Goal: Information Seeking & Learning: Learn about a topic

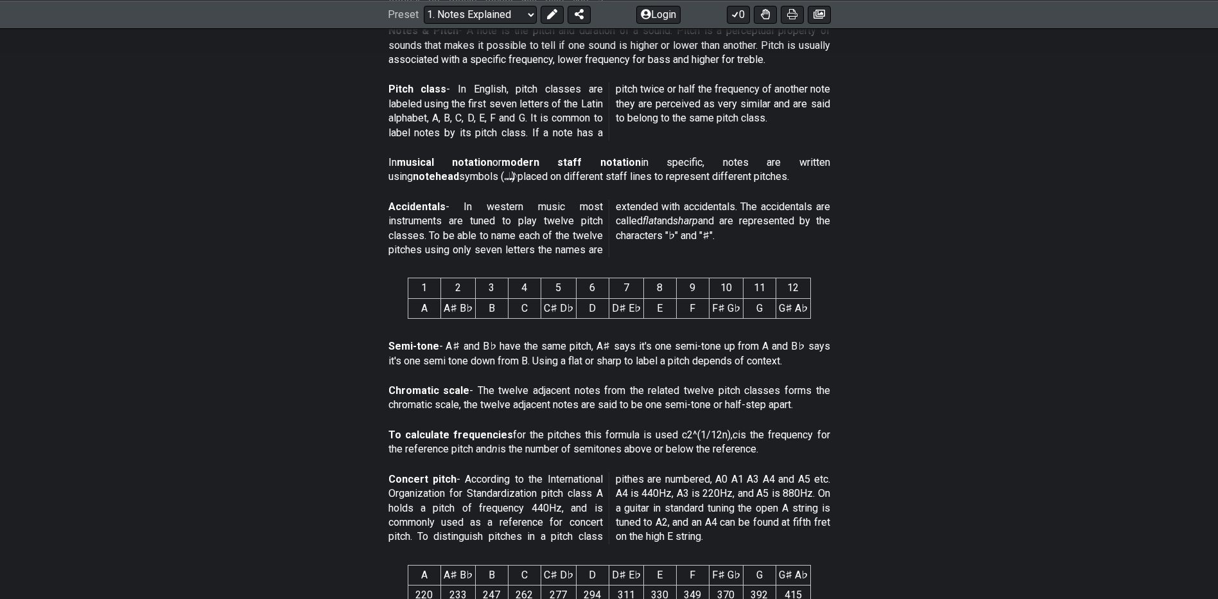
scroll to position [450, 0]
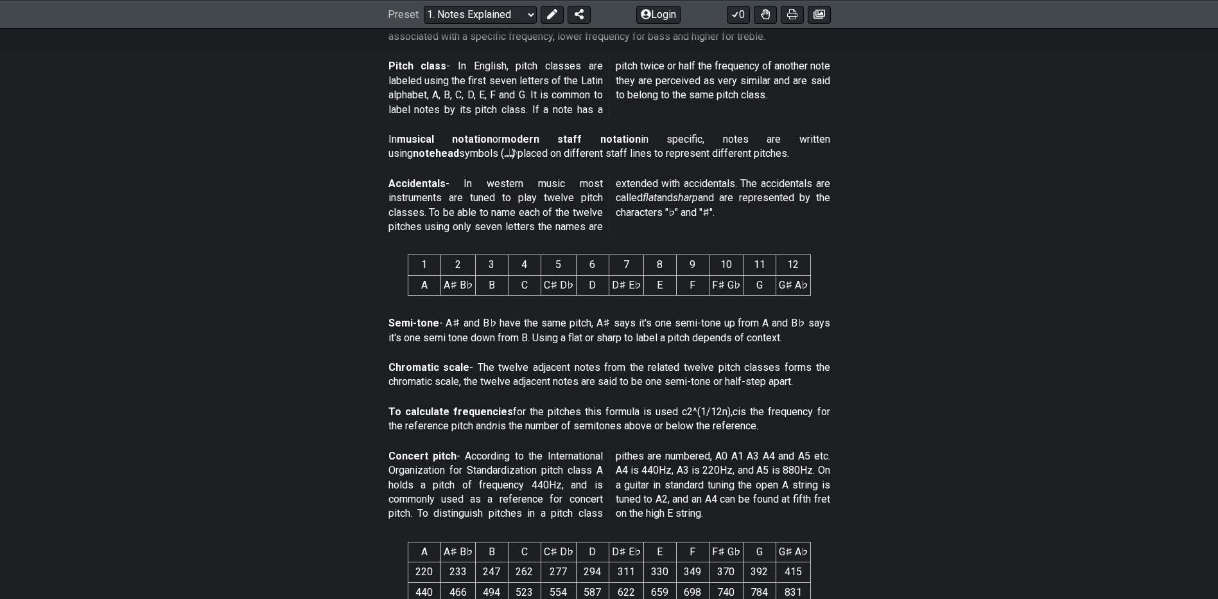
drag, startPoint x: 507, startPoint y: 383, endPoint x: 550, endPoint y: 383, distance: 43.0
click at [550, 383] on p "Chromatic scale - The twelve adjacent notes from the related twelve pitch class…" at bounding box center [610, 374] width 442 height 29
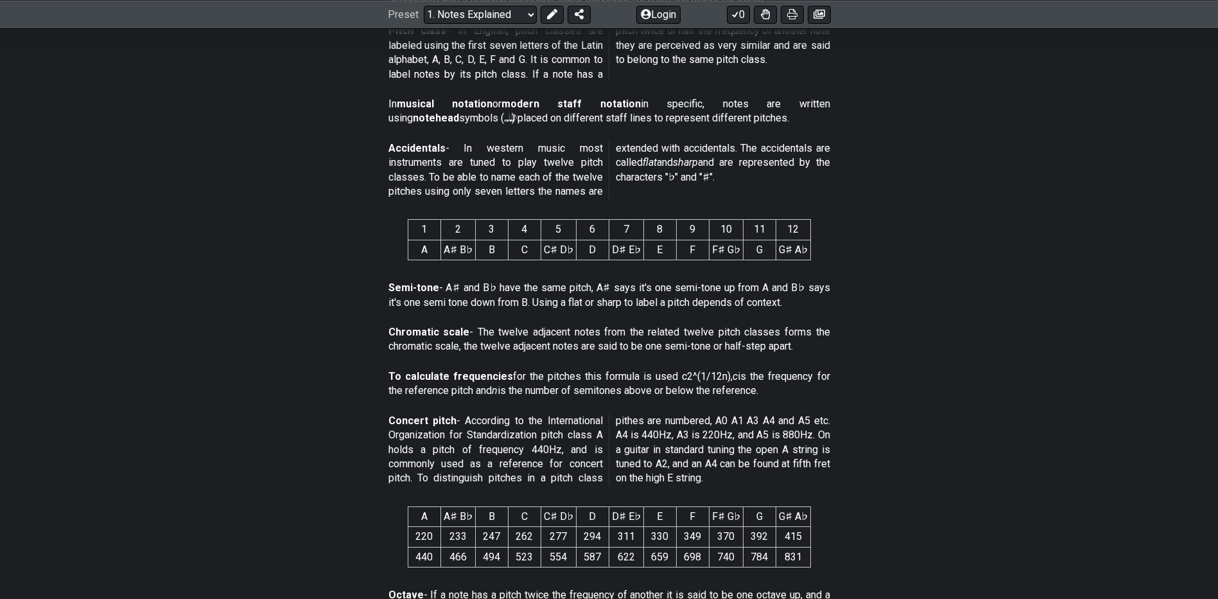
scroll to position [514, 0]
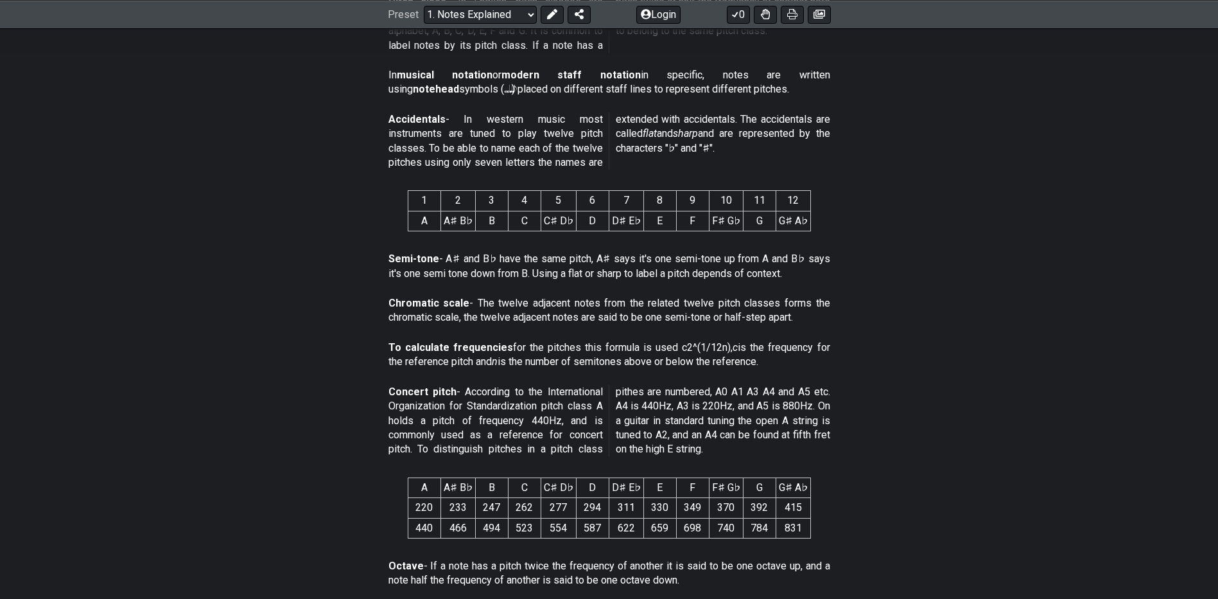
drag, startPoint x: 454, startPoint y: 356, endPoint x: 503, endPoint y: 340, distance: 52.0
click at [475, 349] on p "To calculate frequencies for the pitches this formula is used c2^(1/12n), c is …" at bounding box center [610, 354] width 442 height 29
click at [618, 344] on p "To calculate frequencies for the pitches this formula is used c2^(1/12n), c is …" at bounding box center [610, 354] width 442 height 29
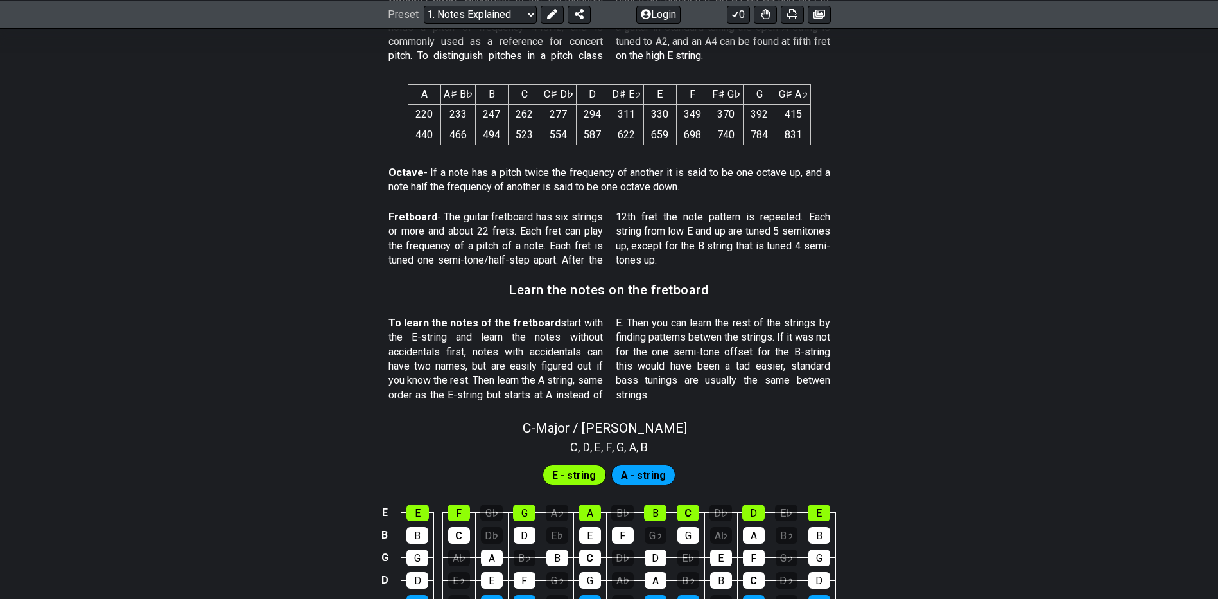
scroll to position [963, 0]
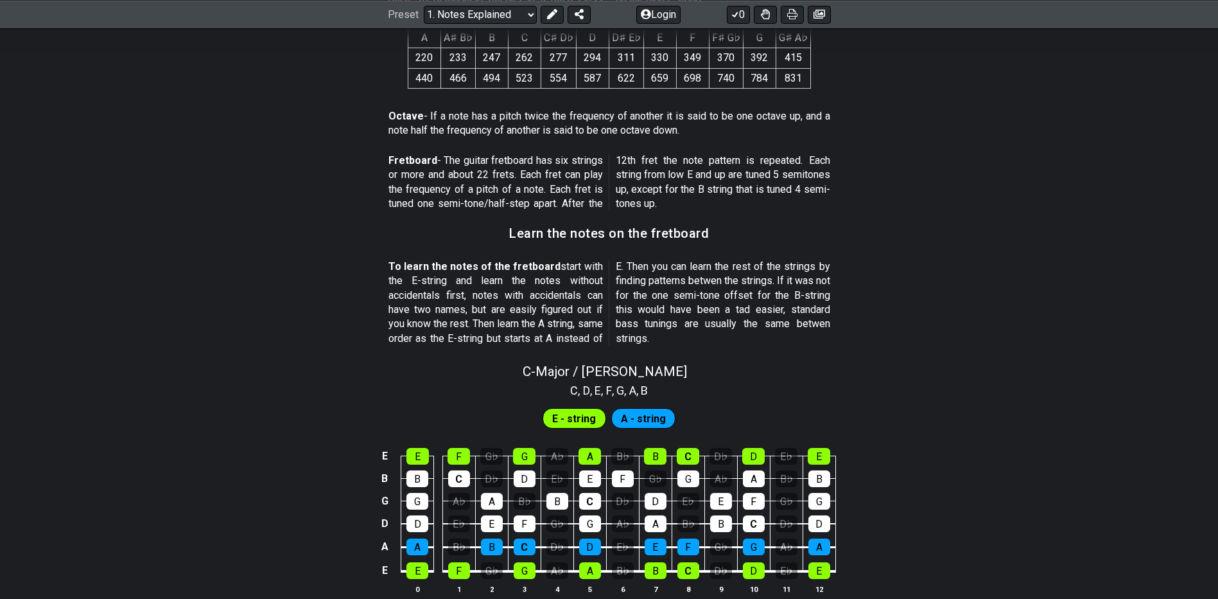
drag, startPoint x: 487, startPoint y: 265, endPoint x: 564, endPoint y: 297, distance: 83.5
click at [564, 297] on p "To learn the notes of the fretboard start with the E-string and learn the notes…" at bounding box center [610, 302] width 442 height 86
click at [417, 462] on div "E" at bounding box center [418, 456] width 22 height 17
click at [424, 451] on div "E" at bounding box center [418, 456] width 22 height 17
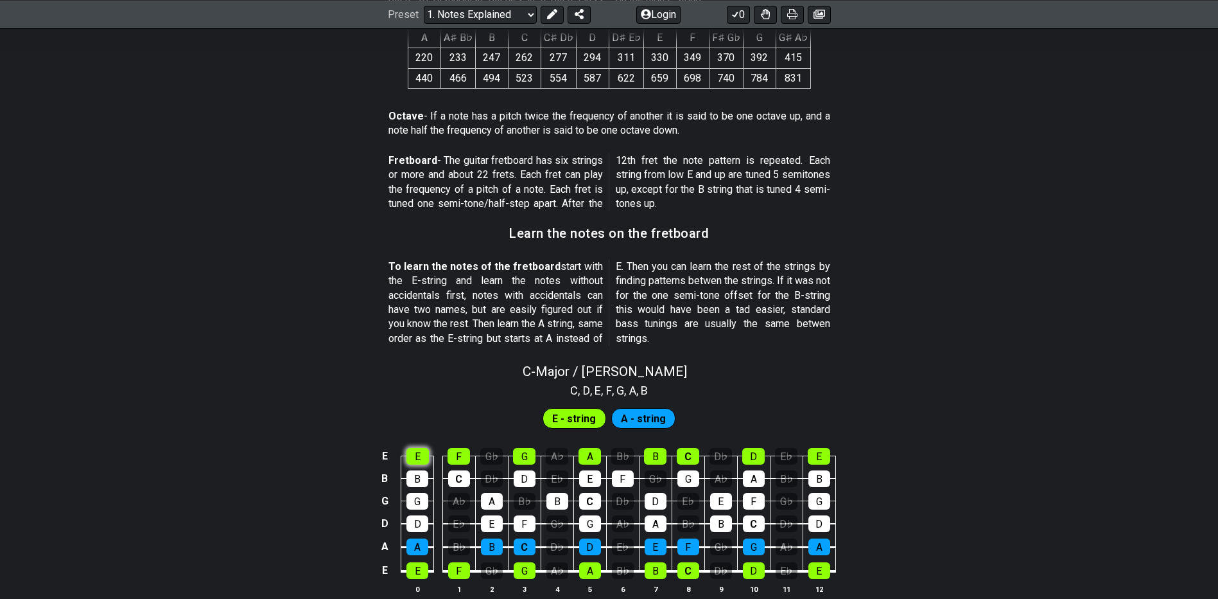
click at [424, 451] on div "E" at bounding box center [418, 456] width 22 height 17
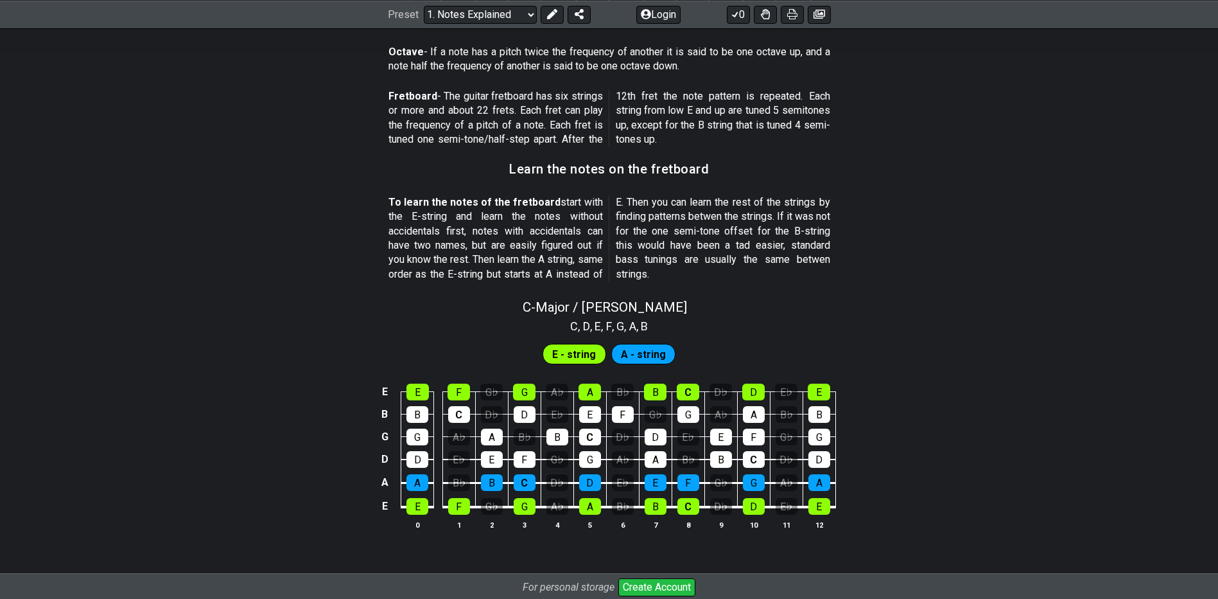
click at [715, 229] on p "To learn the notes of the fretboard start with the E-string and learn the notes…" at bounding box center [610, 238] width 442 height 86
drag, startPoint x: 780, startPoint y: 238, endPoint x: 840, endPoint y: 250, distance: 61.1
click at [839, 250] on section "To learn the notes of the fretboard start with the E-string and learn the notes…" at bounding box center [609, 240] width 1218 height 101
click at [670, 269] on p "To learn the notes of the fretboard start with the E-string and learn the notes…" at bounding box center [610, 238] width 442 height 86
click at [969, 407] on div "E E F G♭ G A♭ A B♭ B C D♭ D E♭ E B B C D♭ D E♭ E F G♭ G A♭ A B♭ B G G A♭ A B♭ B…" at bounding box center [609, 457] width 1218 height 180
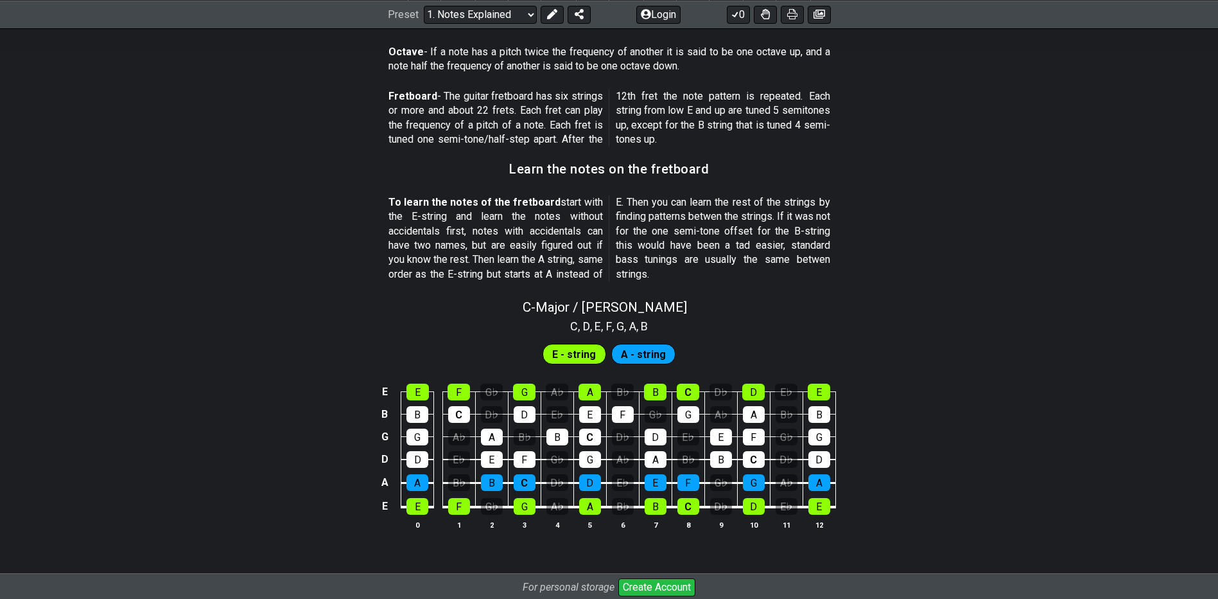
click at [563, 344] on div "E - string" at bounding box center [575, 354] width 64 height 21
click at [629, 358] on span "A - string" at bounding box center [643, 354] width 45 height 19
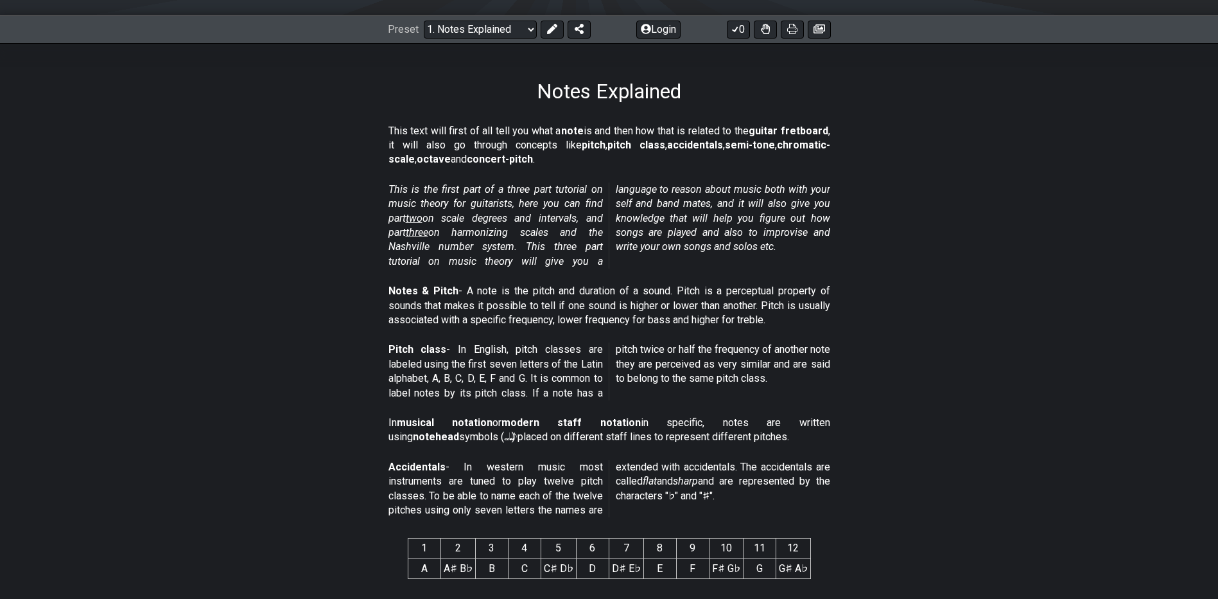
scroll to position [0, 0]
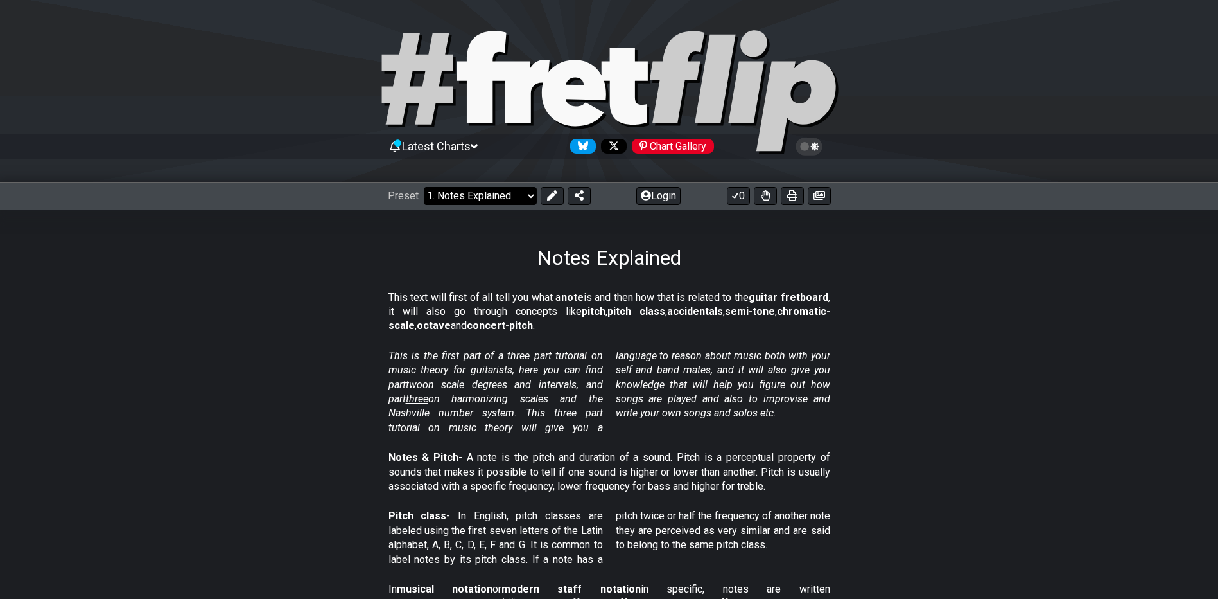
click at [527, 197] on select "Welcome to #fretflip! Initial Preset Custom Preset Minor Pentatonic Major Penta…" at bounding box center [480, 196] width 113 height 18
click at [424, 187] on select "Welcome to #fretflip! Initial Preset Custom Preset Minor Pentatonic Major Penta…" at bounding box center [480, 196] width 113 height 18
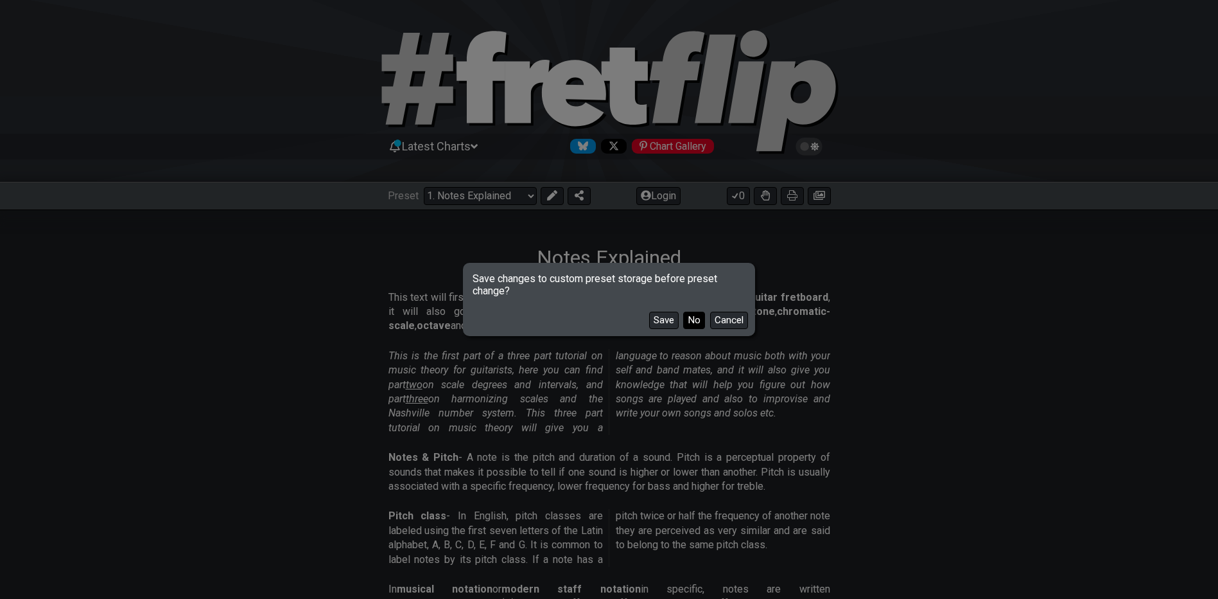
click at [690, 326] on button "No" at bounding box center [694, 319] width 22 height 17
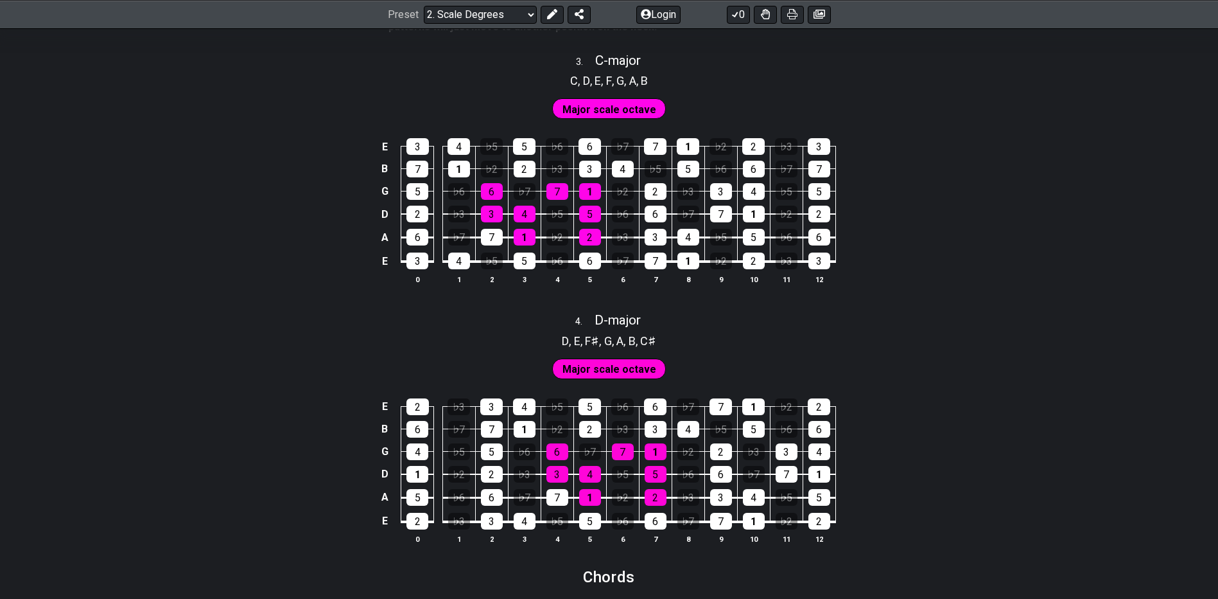
scroll to position [1605, 0]
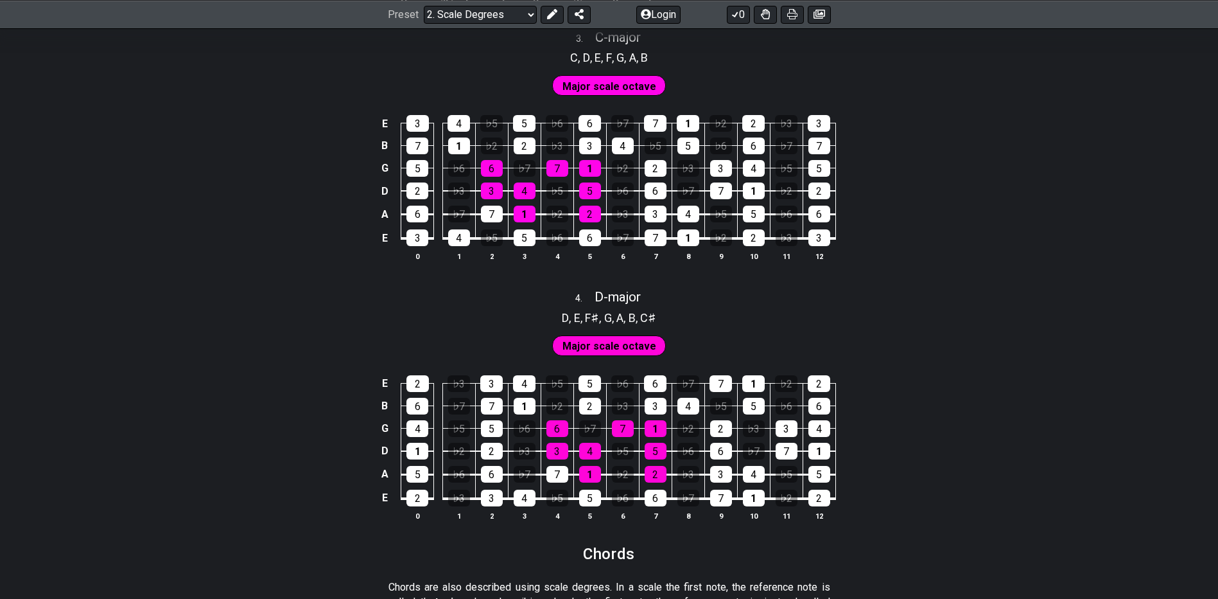
click at [974, 259] on div "E 3 4 ♭5 5 ♭6 6 ♭7 7 1 ♭2 2 ♭3 3 B 7 1 ♭2 2 ♭3 3 4 ♭5 5 ♭6 6 ♭7 7 G 5 ♭6 6 ♭7 7…" at bounding box center [609, 188] width 1218 height 180
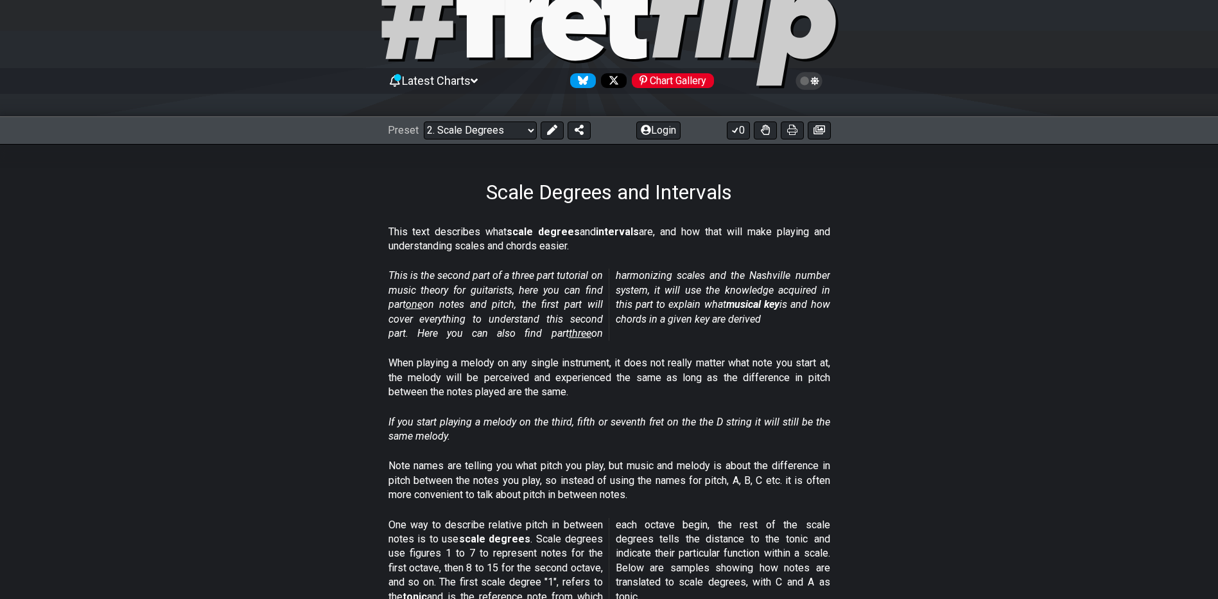
scroll to position [128, 0]
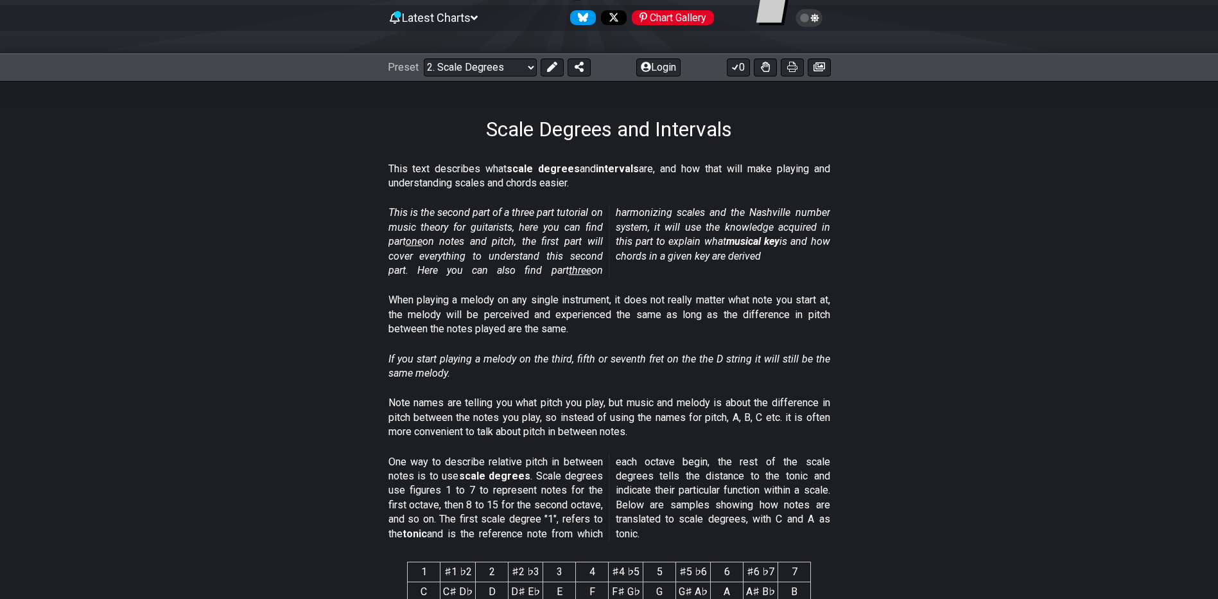
drag, startPoint x: 593, startPoint y: 213, endPoint x: 606, endPoint y: 215, distance: 13.1
click at [600, 214] on em "This is the second part of a three part tutorial on music theory for guitarists…" at bounding box center [610, 241] width 442 height 70
click at [671, 216] on em "This is the second part of a three part tutorial on music theory for guitarists…" at bounding box center [610, 241] width 442 height 70
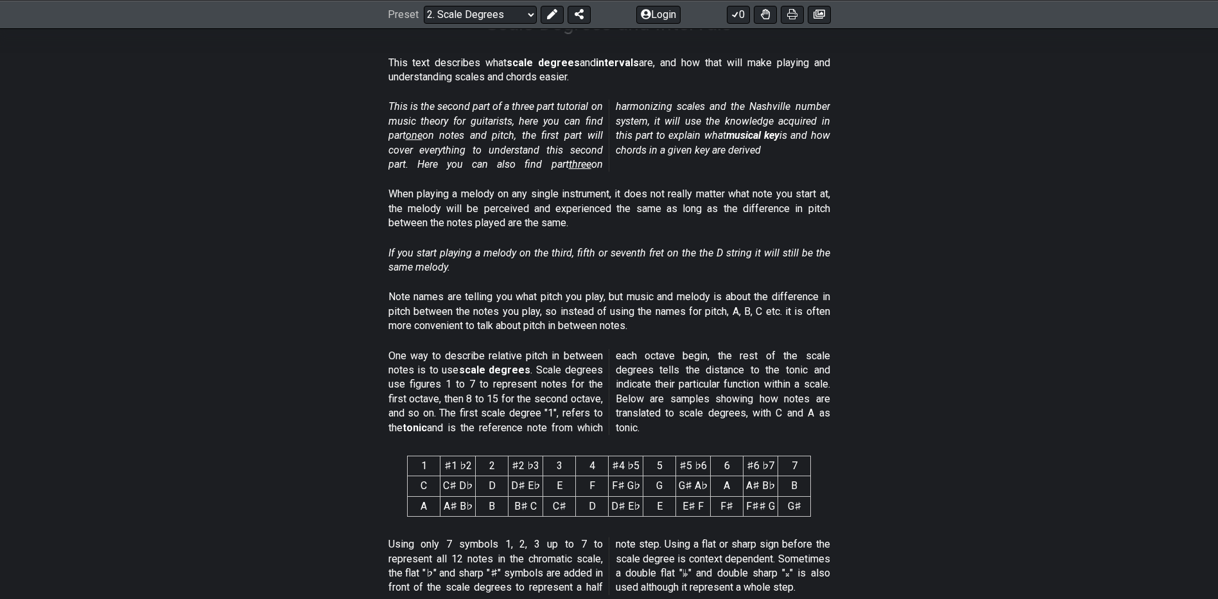
scroll to position [257, 0]
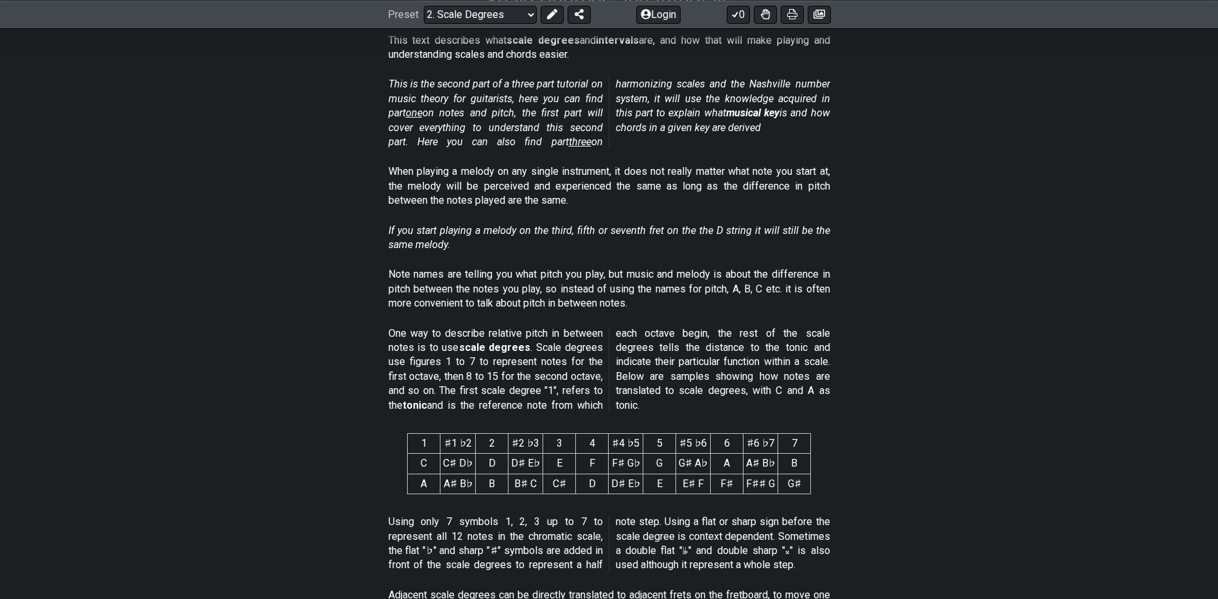
click at [591, 277] on p "Note names are telling you what pitch you play, but music and melody is about t…" at bounding box center [610, 288] width 442 height 43
click at [449, 332] on p "One way to describe relative pitch in between notes is to use scale degrees . S…" at bounding box center [610, 369] width 442 height 86
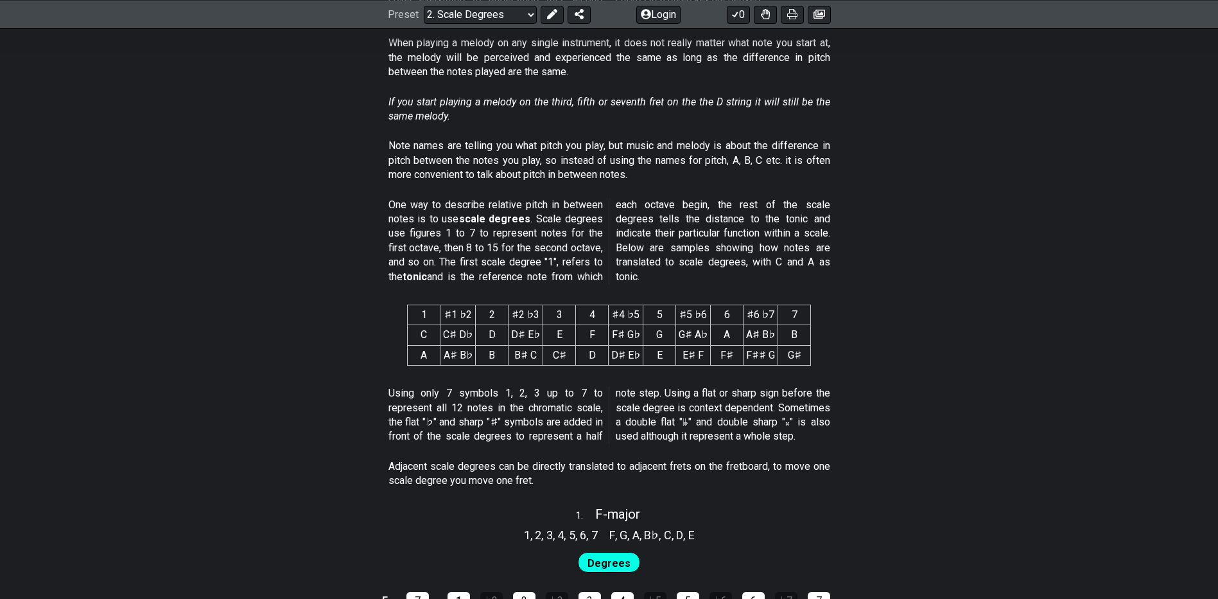
click at [493, 224] on strong "scale degrees" at bounding box center [495, 219] width 72 height 12
click at [676, 201] on p "One way to describe relative pitch in between notes is to use scale degrees . S…" at bounding box center [610, 241] width 442 height 86
click at [748, 205] on p "One way to describe relative pitch in between notes is to use scale degrees . S…" at bounding box center [610, 241] width 442 height 86
click at [789, 237] on p "One way to describe relative pitch in between notes is to use scale degrees . S…" at bounding box center [610, 241] width 442 height 86
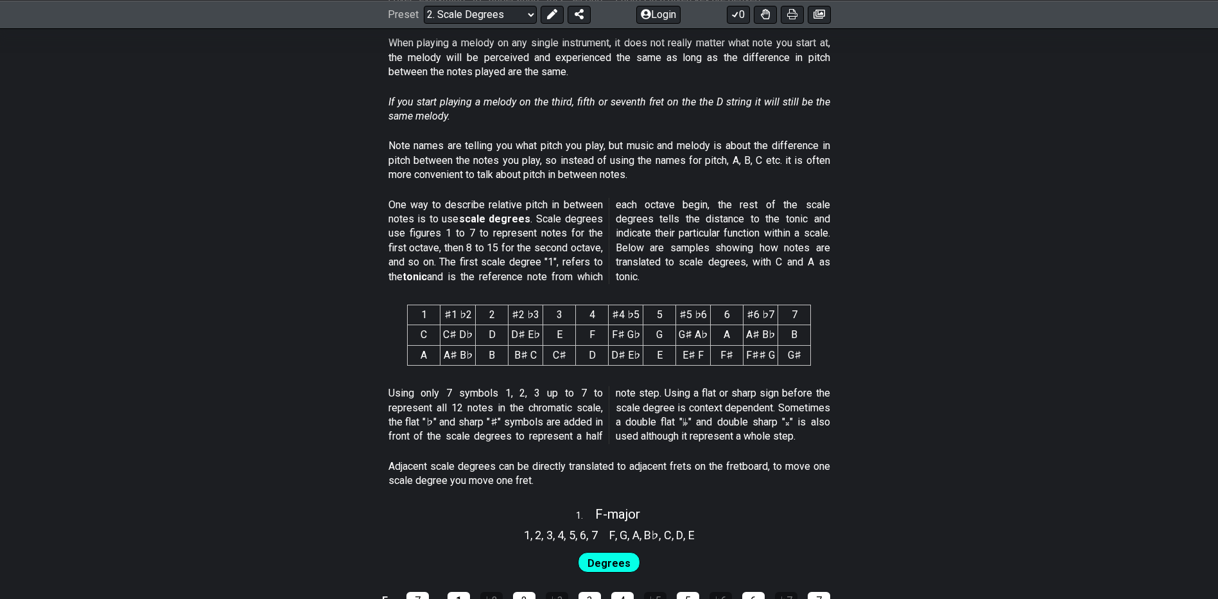
click at [789, 237] on p "One way to describe relative pitch in between notes is to use scale degrees . S…" at bounding box center [610, 241] width 442 height 86
click at [788, 237] on p "One way to describe relative pitch in between notes is to use scale degrees . S…" at bounding box center [610, 241] width 442 height 86
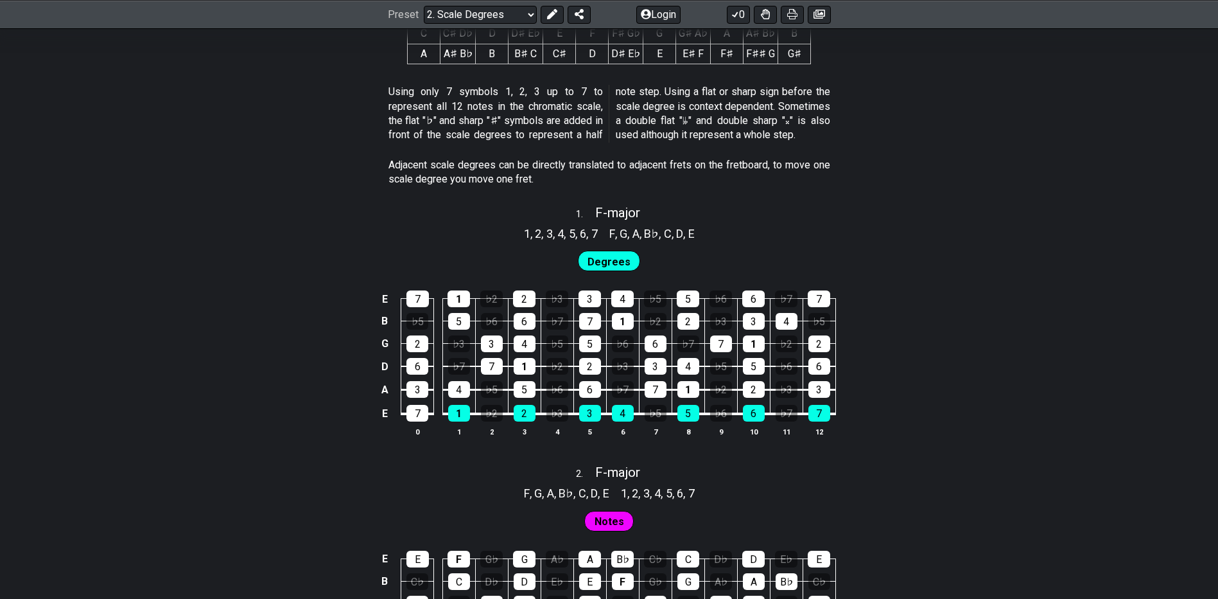
scroll to position [706, 0]
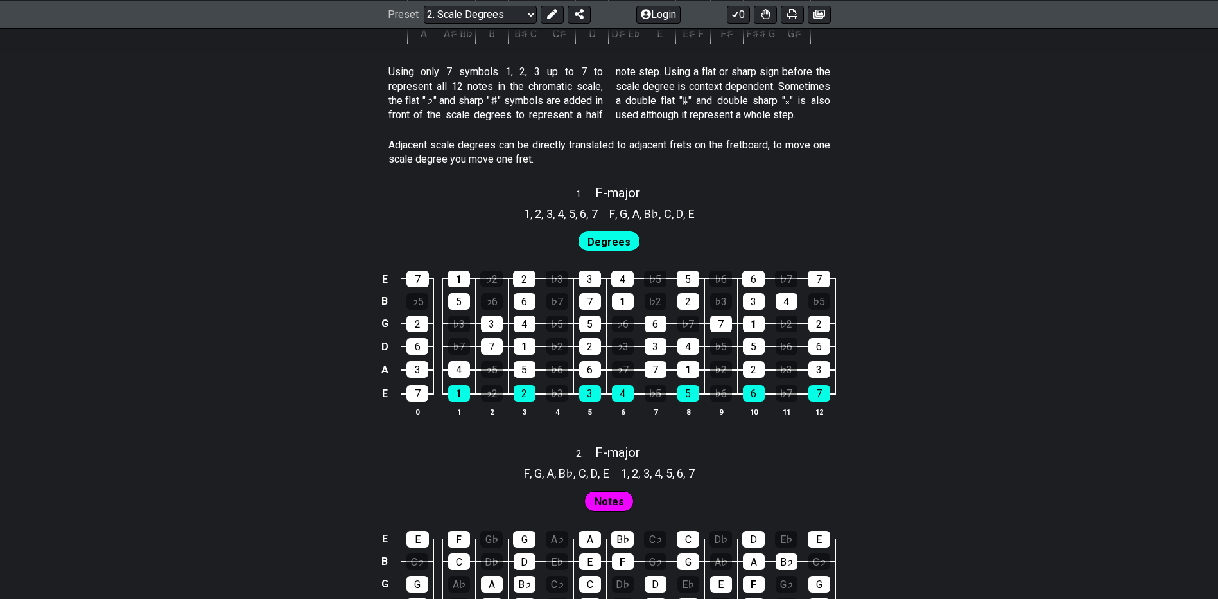
click at [615, 233] on span "Degrees" at bounding box center [609, 241] width 43 height 19
click at [494, 274] on div "♭2" at bounding box center [491, 278] width 22 height 17
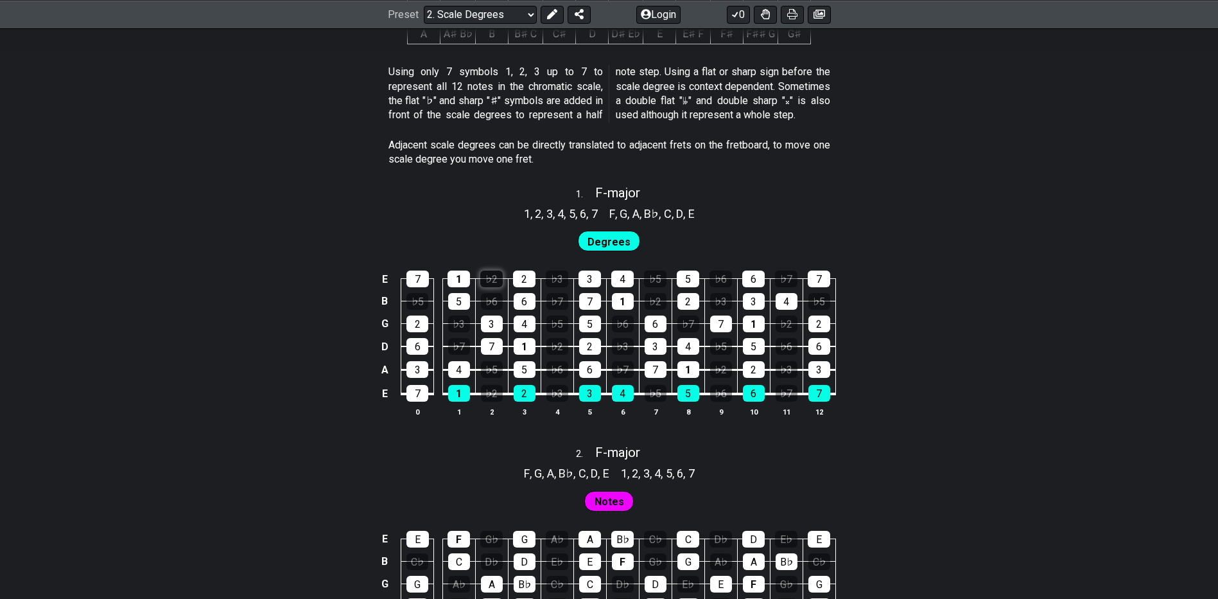
click at [494, 274] on div "♭2" at bounding box center [491, 278] width 22 height 17
click at [492, 281] on div "♭2" at bounding box center [491, 278] width 22 height 17
click at [555, 313] on td "♭5" at bounding box center [557, 312] width 33 height 22
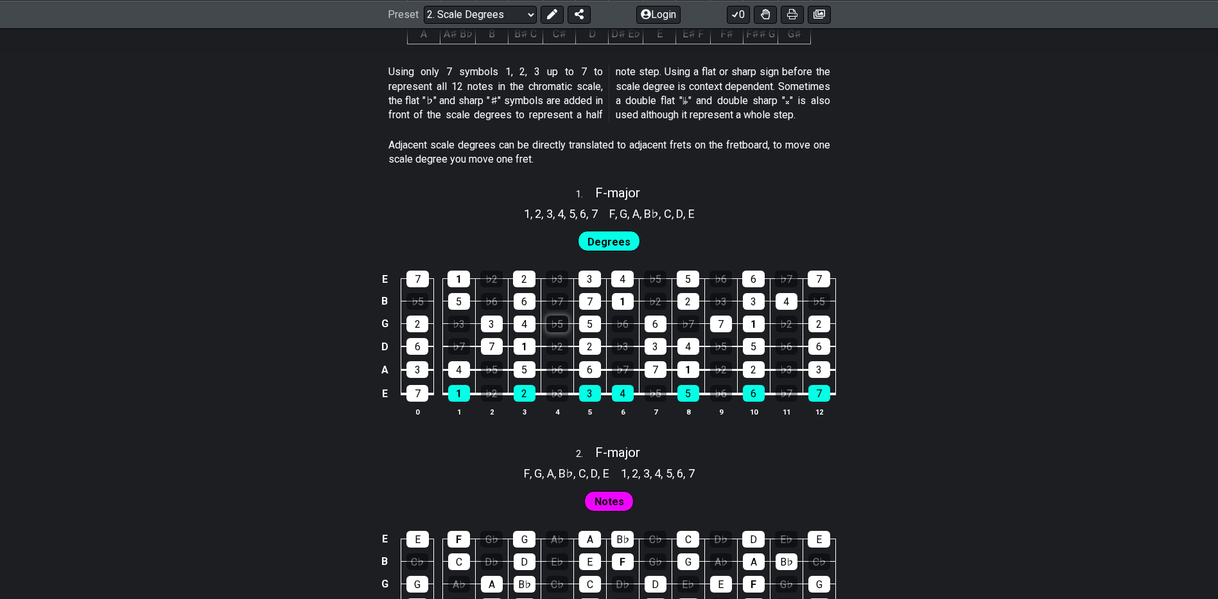
click at [559, 325] on div "♭5" at bounding box center [557, 323] width 22 height 17
click at [569, 320] on td "♭5" at bounding box center [557, 312] width 33 height 22
click at [553, 322] on div "♭5" at bounding box center [557, 323] width 22 height 17
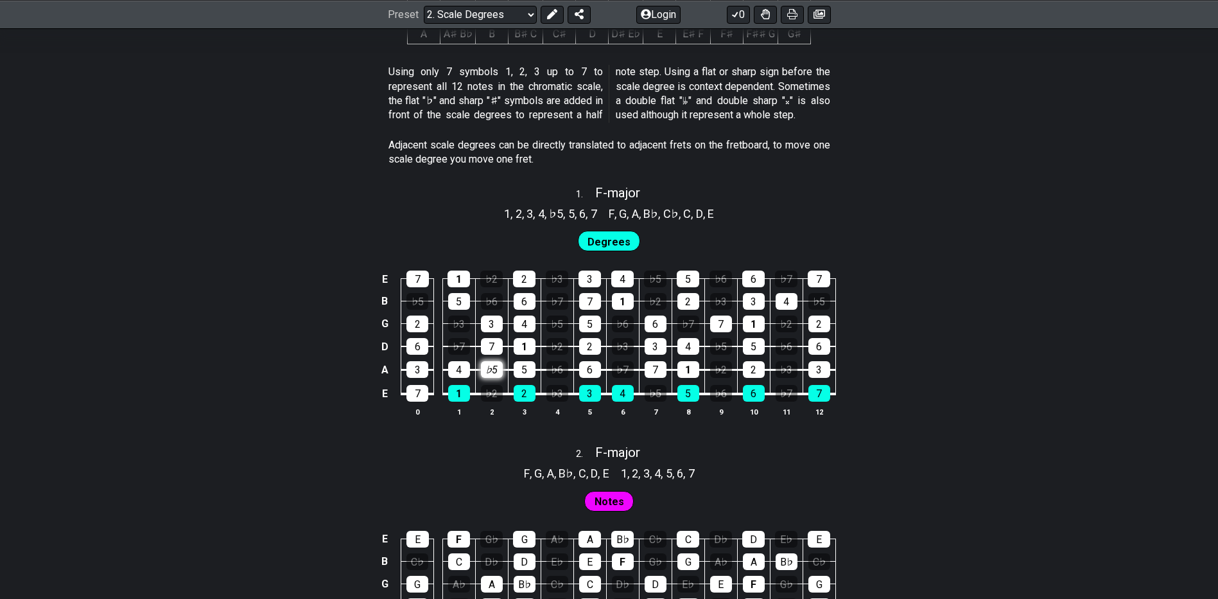
click at [495, 365] on div "♭5" at bounding box center [492, 369] width 22 height 17
click at [491, 376] on div "♭5" at bounding box center [492, 369] width 22 height 17
click at [486, 345] on div "7" at bounding box center [492, 346] width 22 height 17
click at [492, 378] on td "♭2" at bounding box center [491, 382] width 33 height 24
click at [493, 369] on div "♭5" at bounding box center [492, 369] width 22 height 17
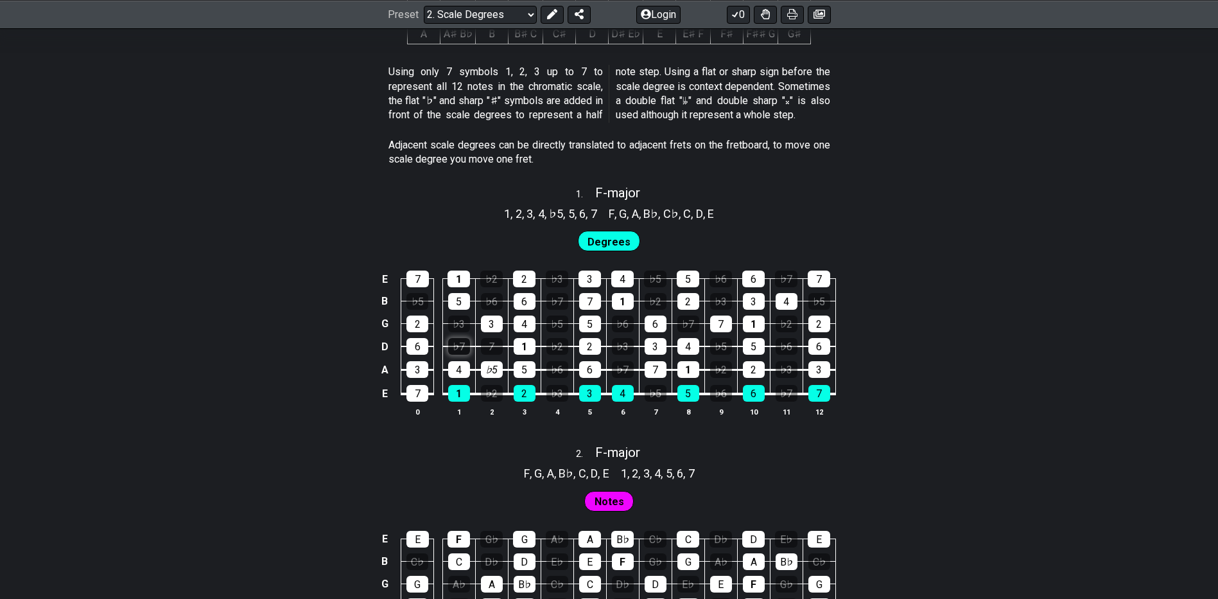
click at [455, 342] on div "♭7" at bounding box center [459, 346] width 22 height 17
click at [501, 366] on div "♭5" at bounding box center [492, 369] width 22 height 17
click at [462, 345] on div "♭7" at bounding box center [459, 346] width 22 height 17
click at [500, 340] on div "7" at bounding box center [492, 346] width 22 height 17
click at [559, 365] on div "♭6" at bounding box center [557, 369] width 22 height 17
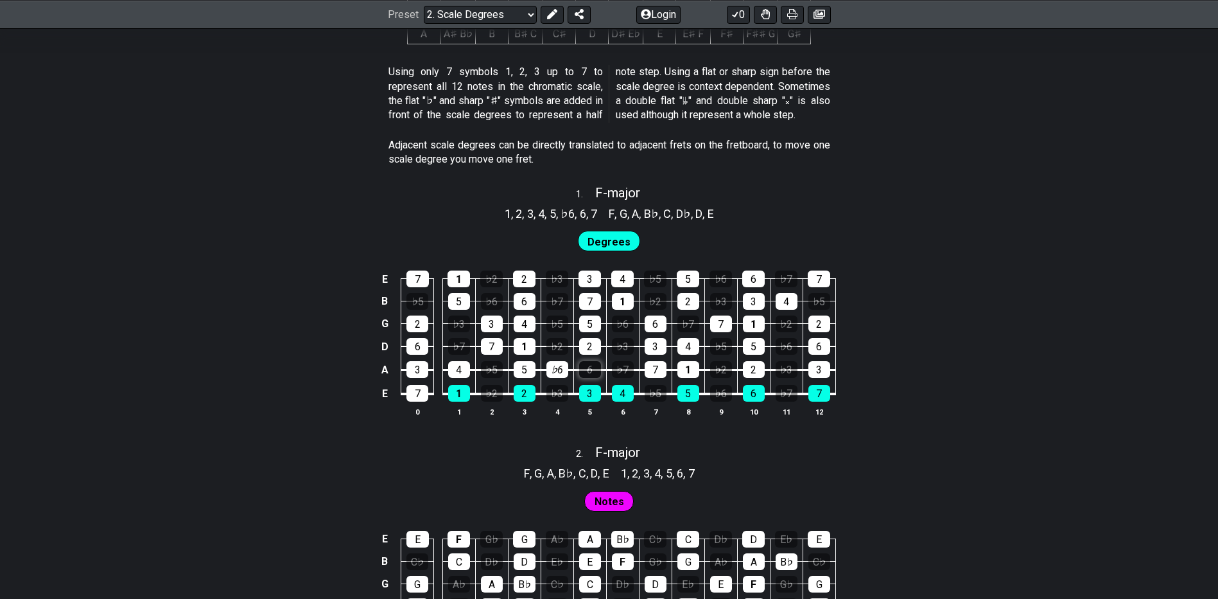
click at [593, 368] on div "6" at bounding box center [590, 369] width 22 height 17
click at [622, 346] on div "♭3" at bounding box center [623, 346] width 22 height 17
click at [581, 369] on div "6" at bounding box center [590, 369] width 22 height 17
drag, startPoint x: 581, startPoint y: 369, endPoint x: 643, endPoint y: 335, distance: 71.0
click at [582, 367] on div "6" at bounding box center [590, 369] width 22 height 17
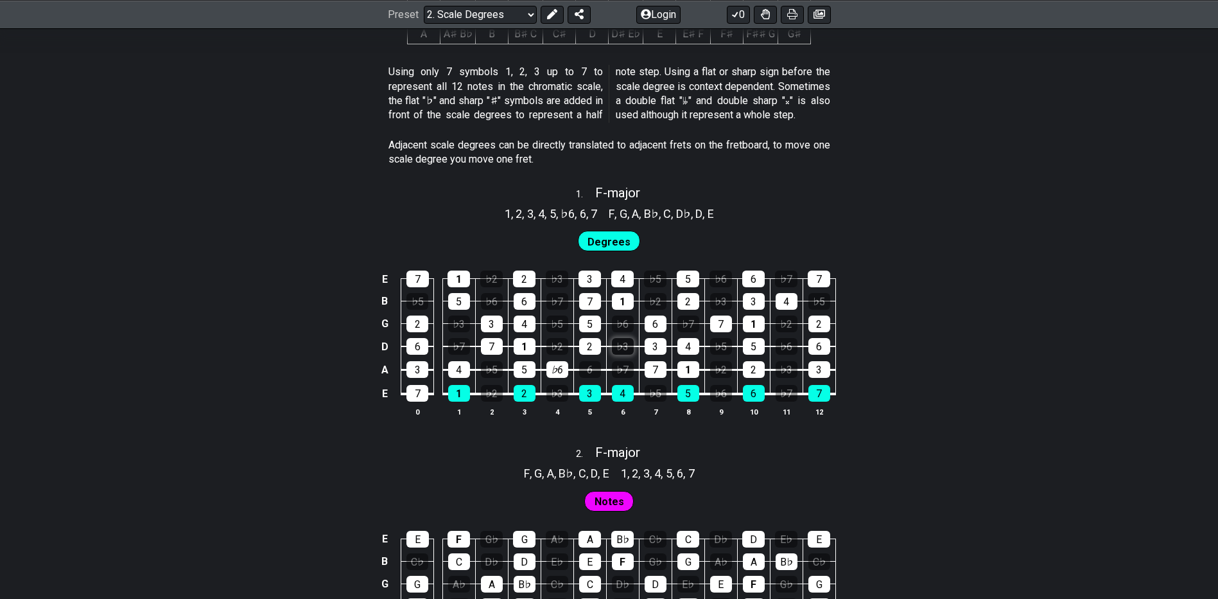
click at [620, 342] on div "♭3" at bounding box center [623, 346] width 22 height 17
click at [580, 370] on div "6" at bounding box center [590, 369] width 22 height 17
click at [584, 366] on div "6" at bounding box center [590, 369] width 22 height 17
click at [588, 364] on div "6" at bounding box center [590, 369] width 22 height 17
click at [572, 366] on td "♭6" at bounding box center [557, 358] width 33 height 24
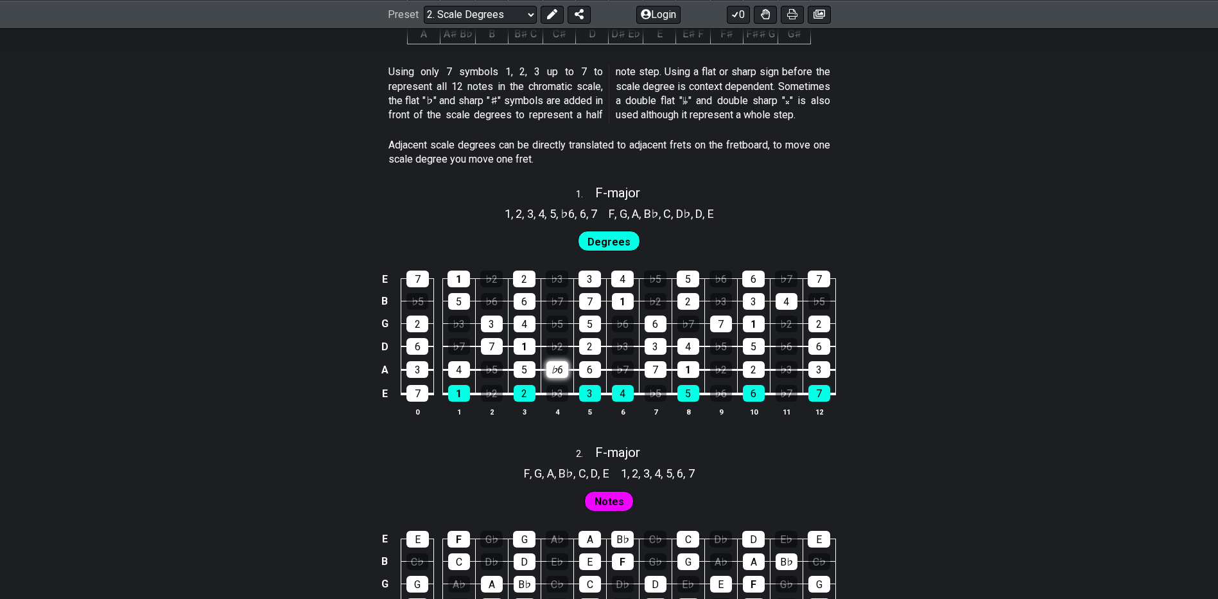
click at [568, 366] on div "♭6" at bounding box center [557, 369] width 22 height 17
click at [564, 365] on div "♭6" at bounding box center [557, 369] width 22 height 17
click at [559, 374] on div "♭6" at bounding box center [557, 369] width 22 height 17
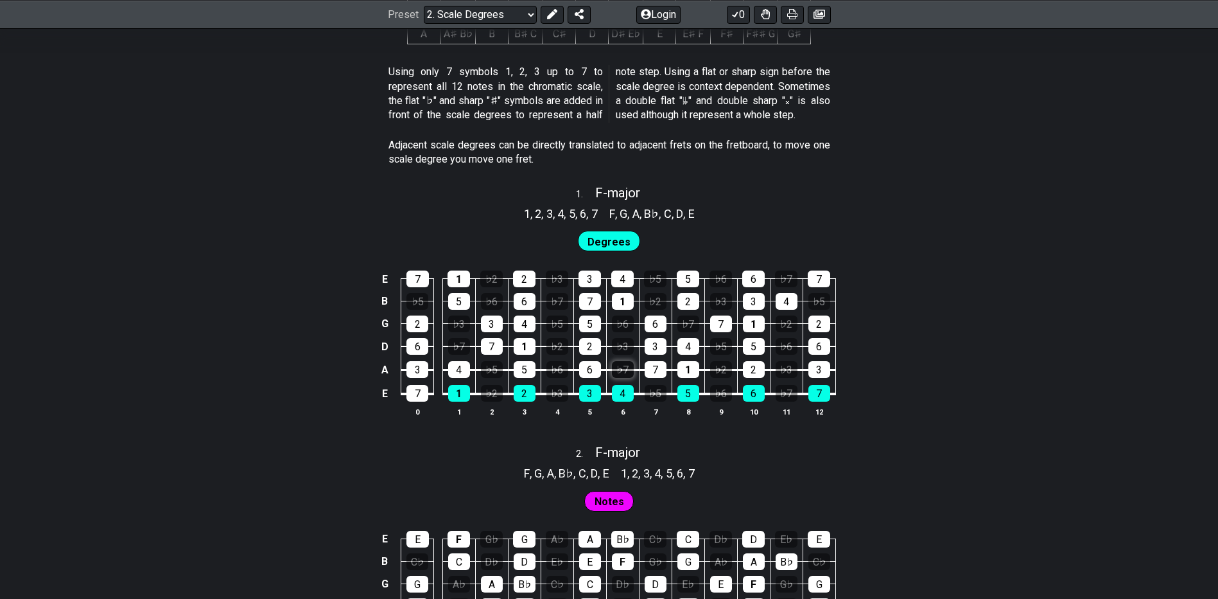
click at [619, 364] on div "♭7" at bounding box center [623, 369] width 22 height 17
click at [629, 371] on div "♭7" at bounding box center [623, 369] width 22 height 17
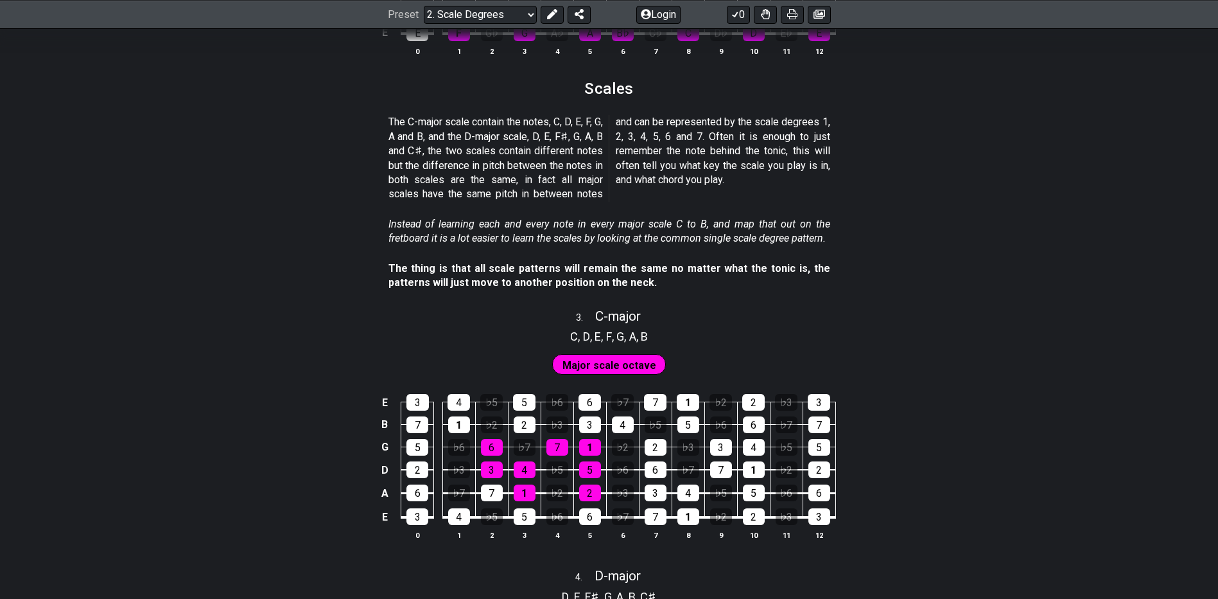
scroll to position [1349, 0]
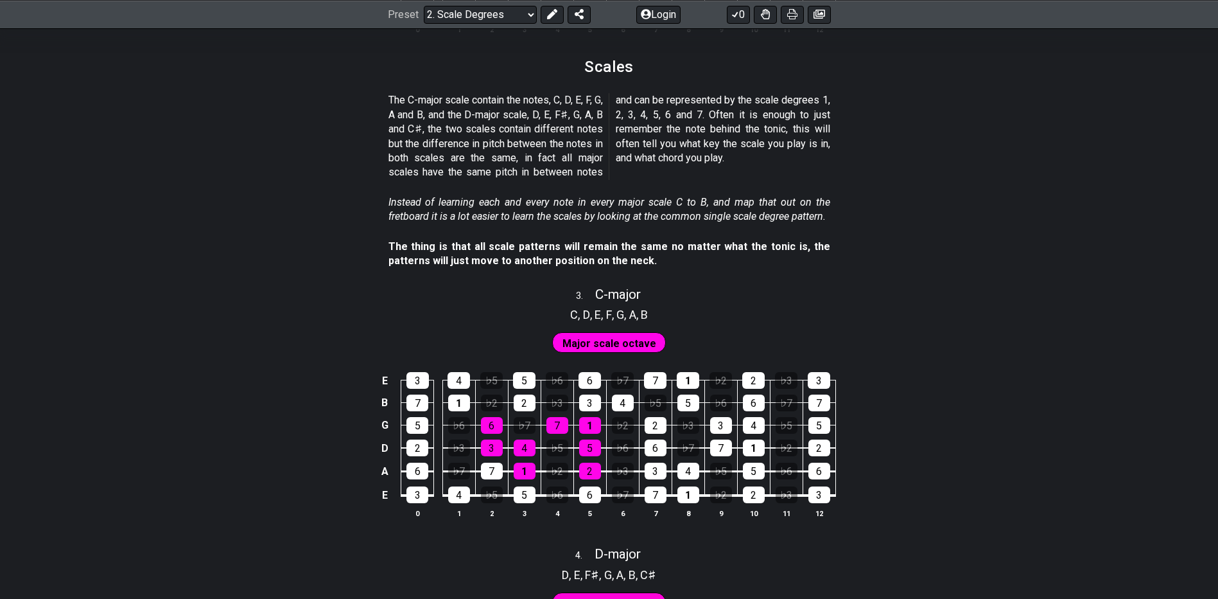
click at [621, 335] on span "Major scale octave" at bounding box center [610, 343] width 94 height 19
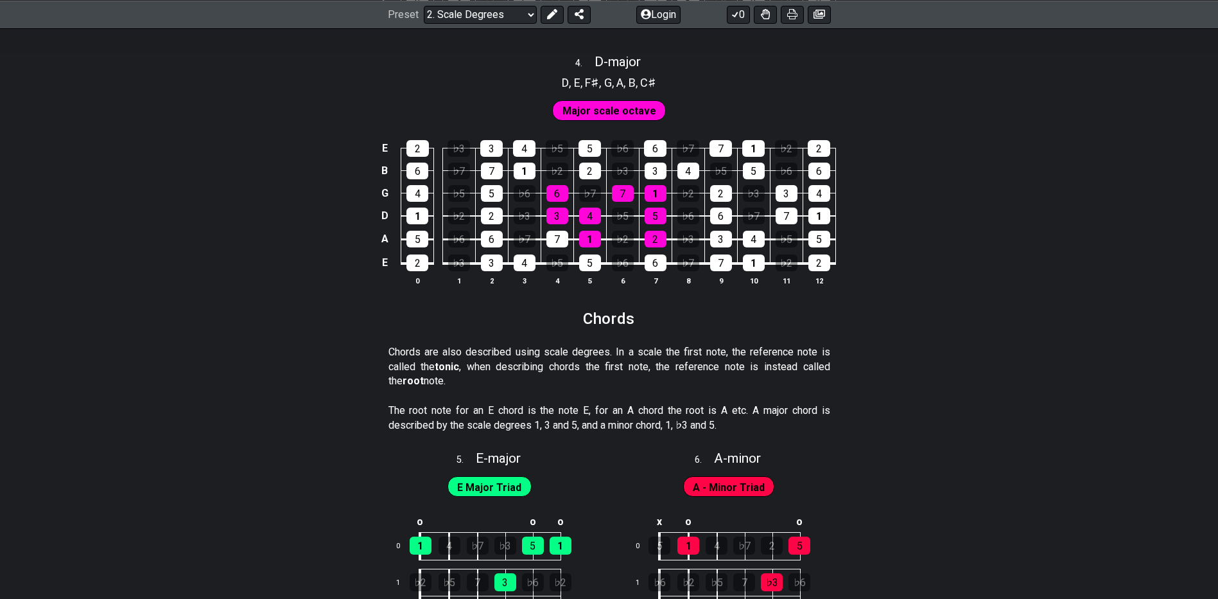
scroll to position [2119, 0]
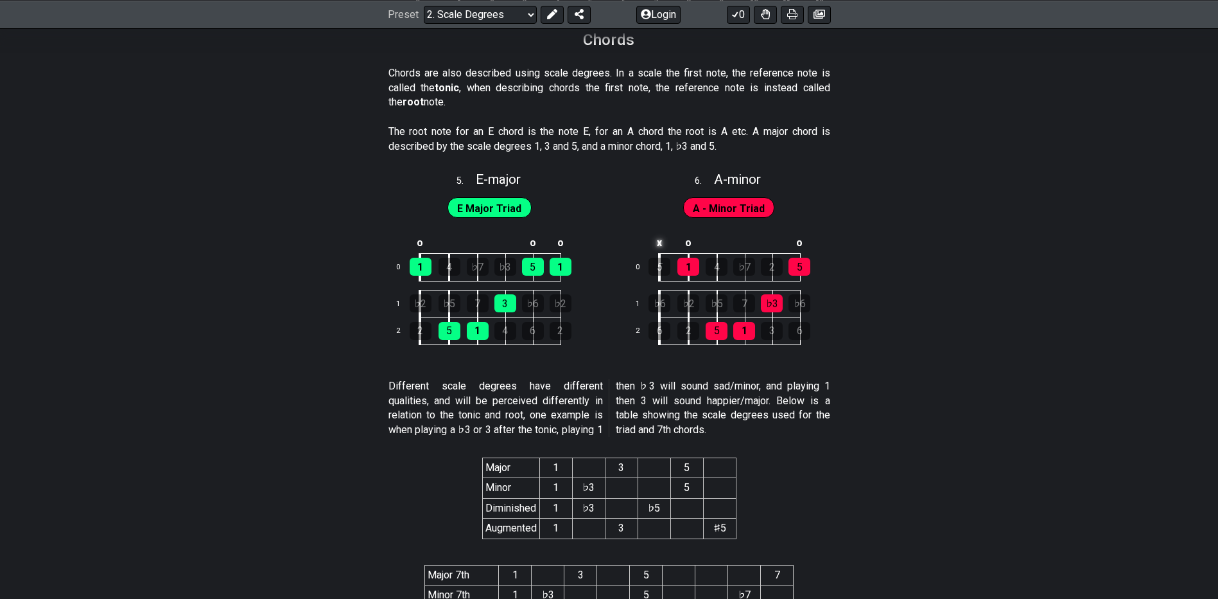
click at [658, 241] on td "x" at bounding box center [660, 242] width 30 height 21
click at [658, 241] on td "o" at bounding box center [660, 242] width 30 height 21
click at [654, 240] on td at bounding box center [660, 242] width 30 height 21
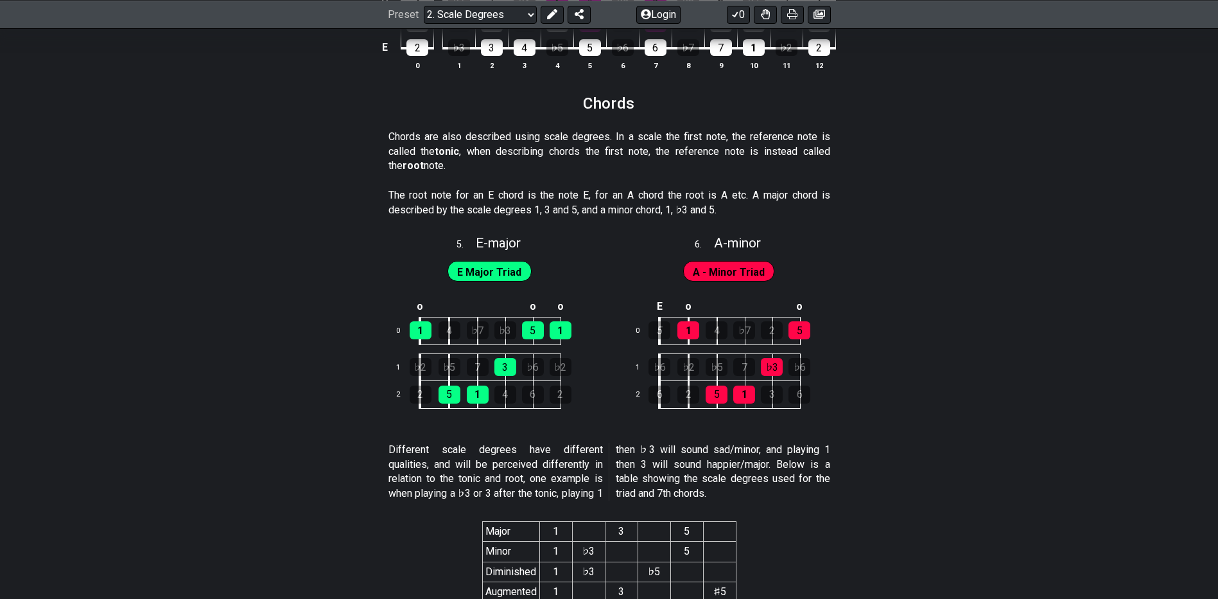
scroll to position [2055, 0]
click at [656, 302] on td "E" at bounding box center [660, 307] width 30 height 21
click at [658, 304] on td "x" at bounding box center [660, 307] width 30 height 21
click at [661, 311] on td "o" at bounding box center [660, 307] width 30 height 21
click at [661, 311] on td at bounding box center [660, 307] width 30 height 21
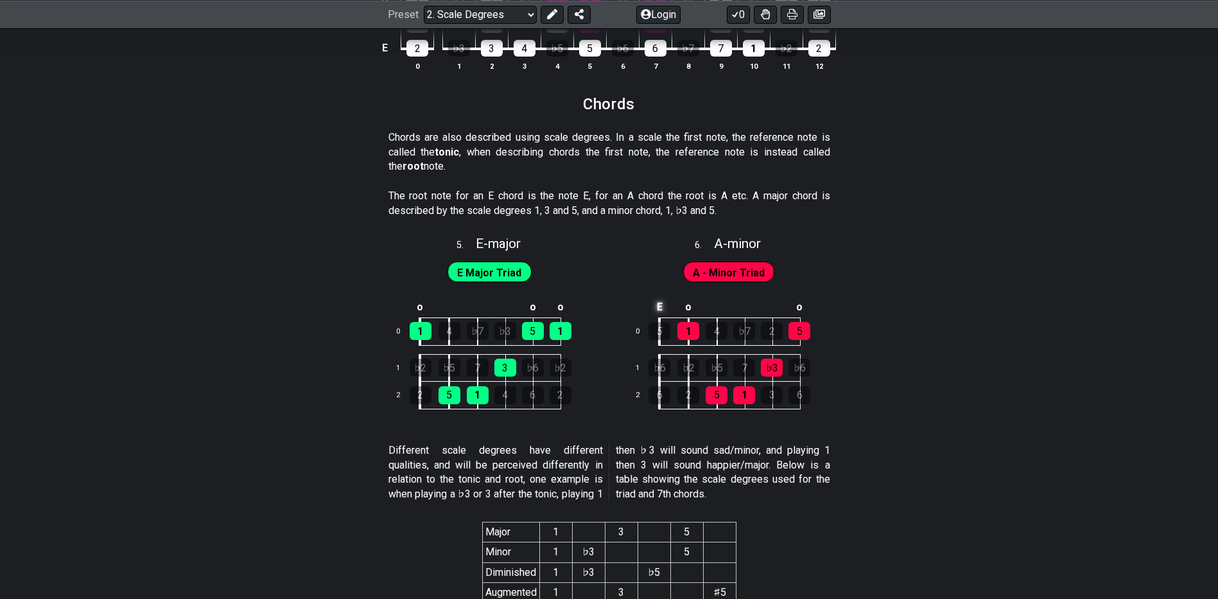
click at [661, 311] on td "E" at bounding box center [660, 307] width 30 height 21
click at [661, 310] on td "x" at bounding box center [660, 307] width 30 height 21
click at [661, 310] on td at bounding box center [660, 307] width 30 height 21
click at [640, 331] on td "0" at bounding box center [643, 331] width 31 height 28
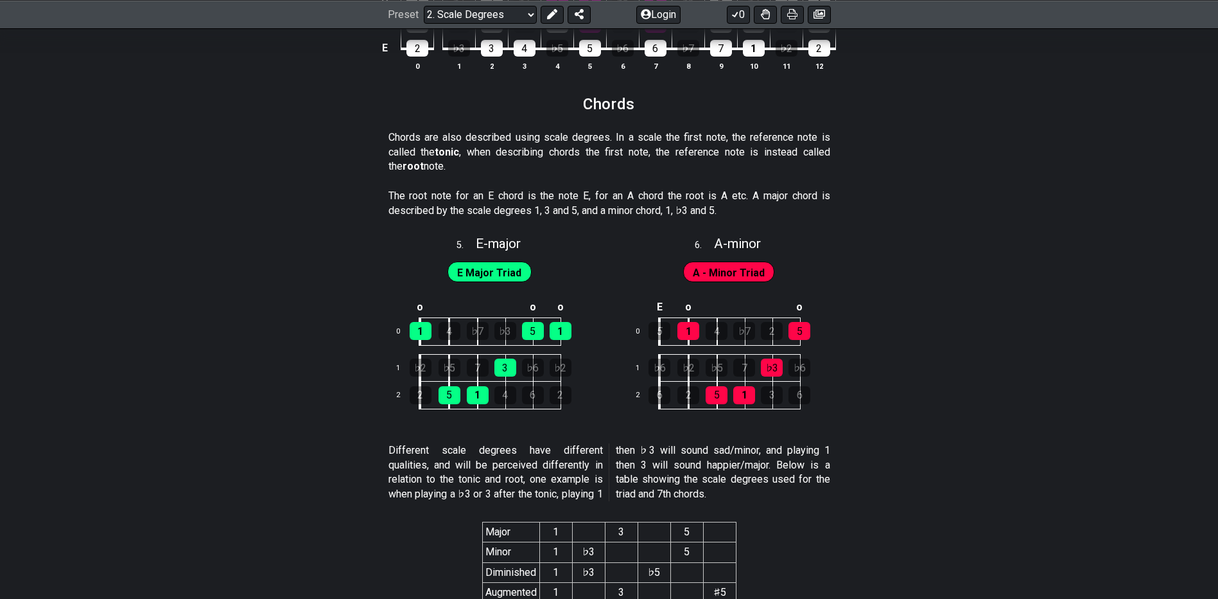
click at [638, 329] on td "0" at bounding box center [643, 331] width 31 height 28
click at [693, 312] on td "o" at bounding box center [688, 307] width 29 height 21
click at [693, 312] on td at bounding box center [688, 307] width 29 height 21
click at [693, 312] on td "x" at bounding box center [688, 307] width 29 height 21
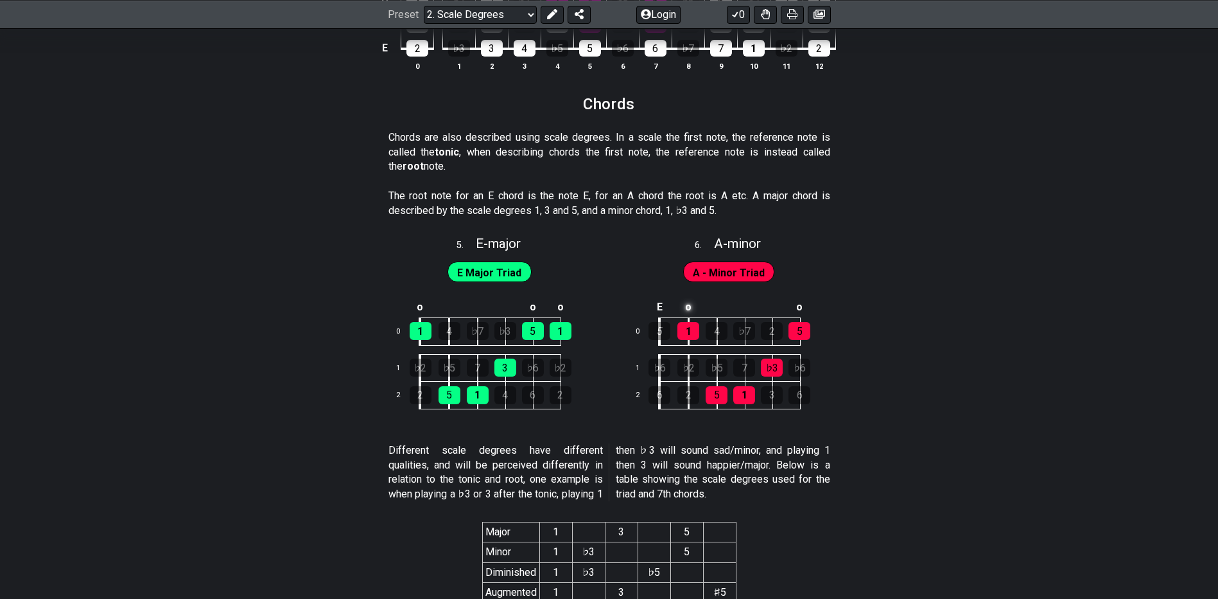
click at [693, 312] on td "o" at bounding box center [688, 307] width 29 height 21
click at [693, 311] on td "o" at bounding box center [688, 307] width 29 height 21
click at [693, 311] on td "A" at bounding box center [688, 307] width 29 height 21
click at [797, 311] on td "o" at bounding box center [800, 307] width 28 height 21
click at [798, 311] on td at bounding box center [800, 307] width 28 height 21
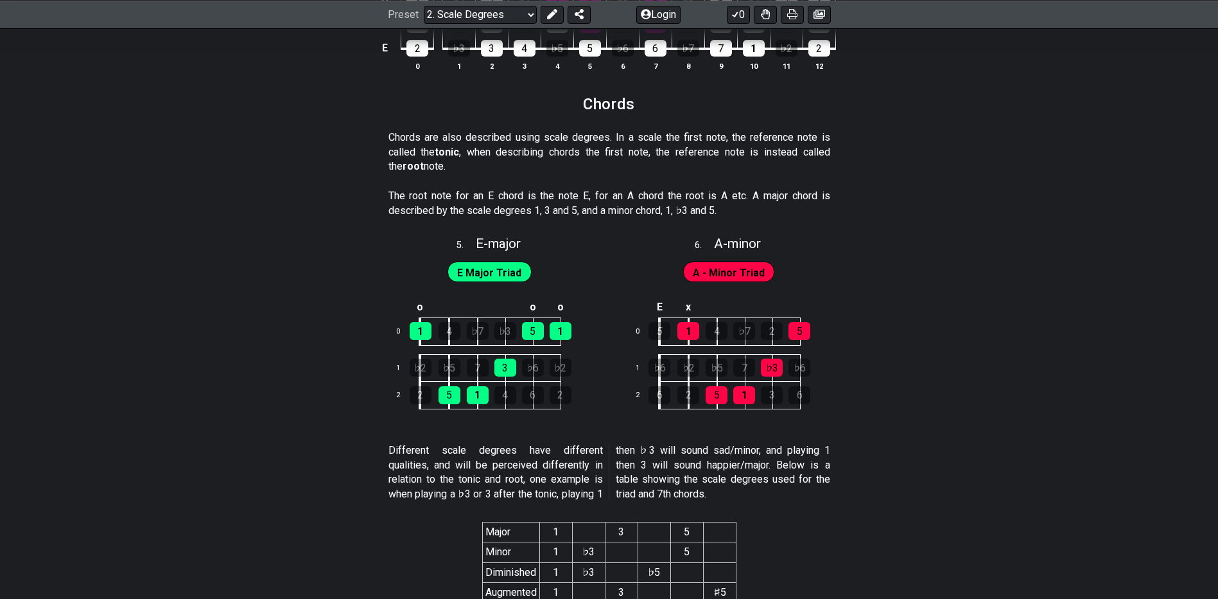
click at [798, 311] on td at bounding box center [800, 307] width 28 height 21
click at [798, 311] on td "x" at bounding box center [800, 307] width 28 height 21
click at [798, 311] on td "o" at bounding box center [800, 307] width 28 height 21
click at [801, 308] on td at bounding box center [800, 307] width 28 height 21
click at [798, 308] on td "E" at bounding box center [800, 307] width 28 height 21
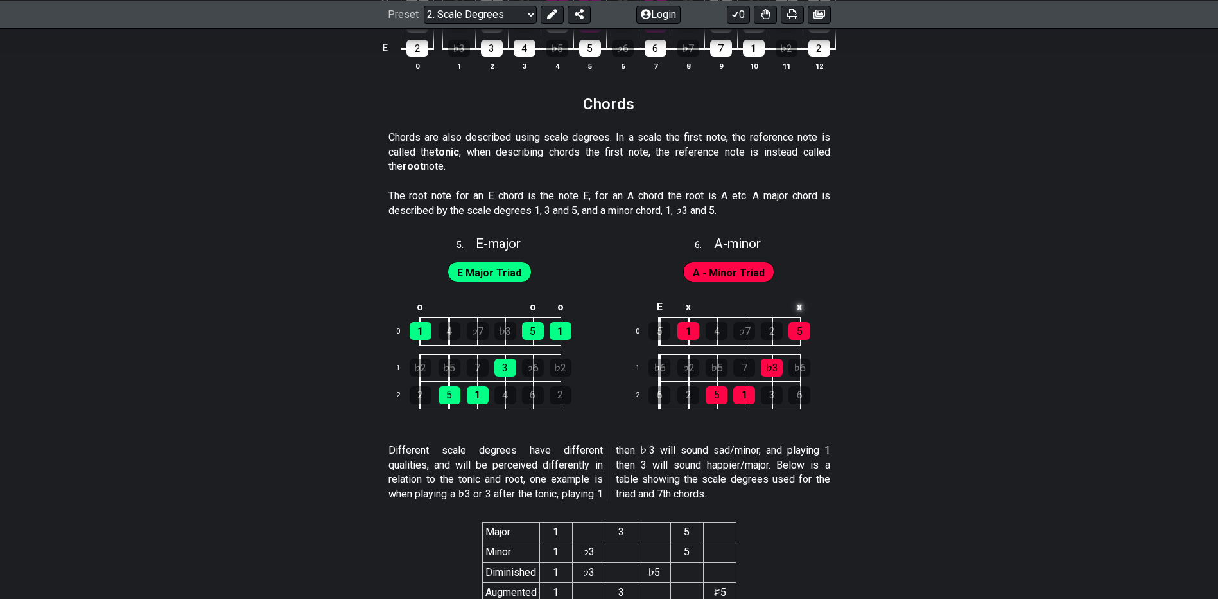
click at [800, 309] on td "x" at bounding box center [800, 307] width 28 height 21
click at [691, 308] on td "x" at bounding box center [688, 307] width 29 height 21
click at [657, 306] on td "E" at bounding box center [660, 307] width 30 height 21
click at [660, 308] on td "x" at bounding box center [660, 307] width 30 height 21
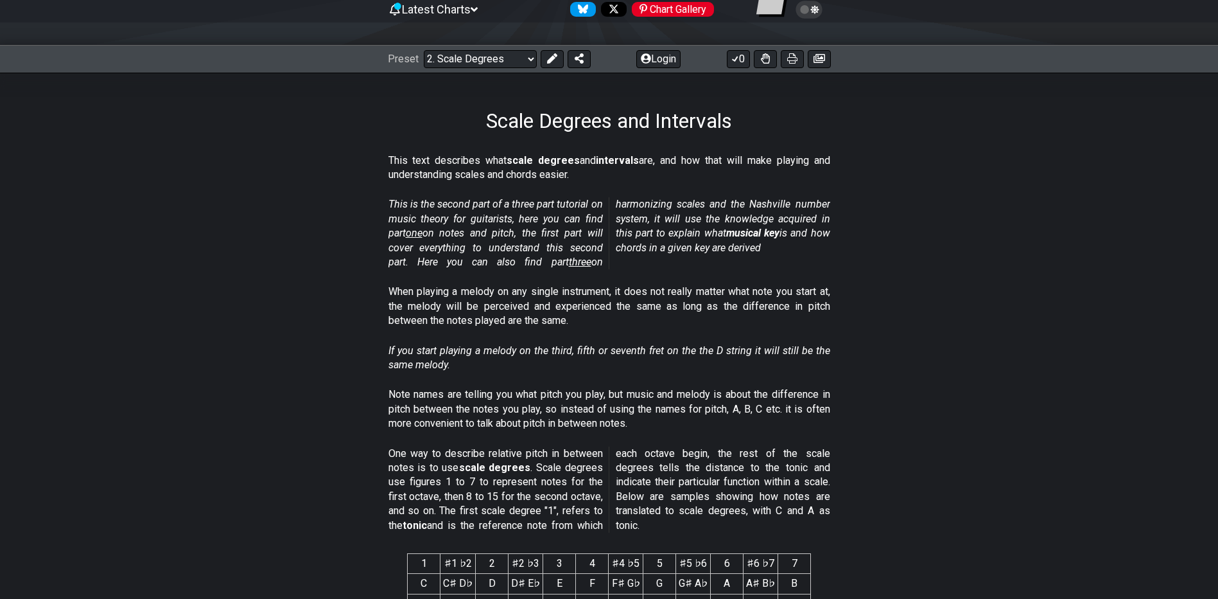
scroll to position [64, 0]
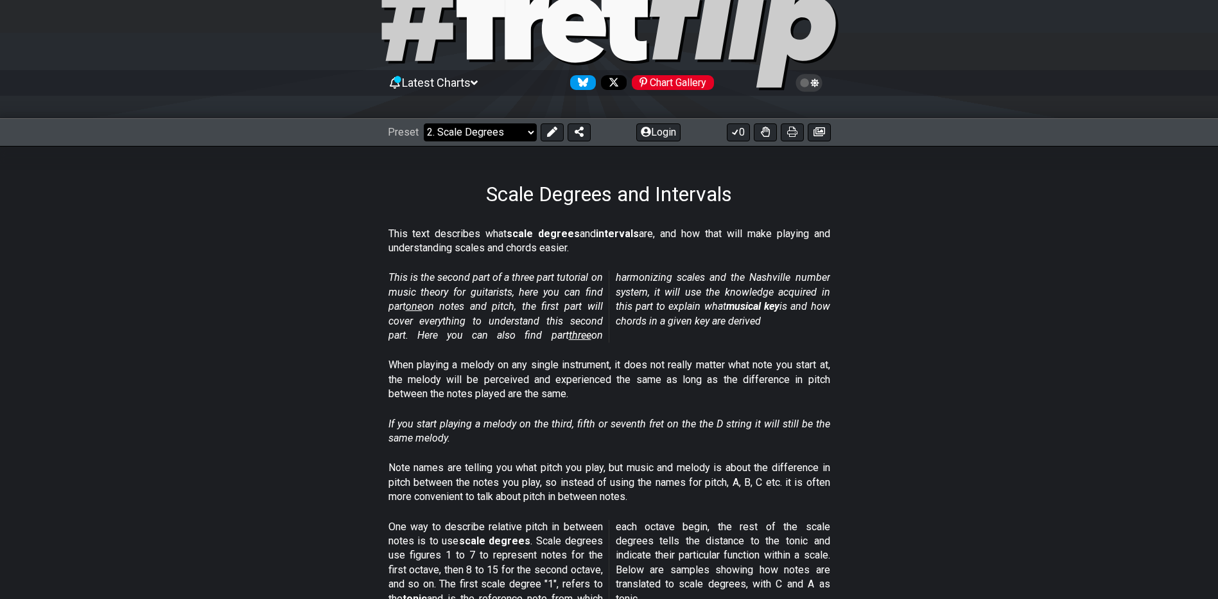
click at [500, 130] on select "Welcome to #fretflip! Initial Preset Custom Preset Minor Pentatonic Major Penta…" at bounding box center [480, 132] width 113 height 18
click at [424, 123] on select "Welcome to #fretflip! Initial Preset Custom Preset Minor Pentatonic Major Penta…" at bounding box center [480, 132] width 113 height 18
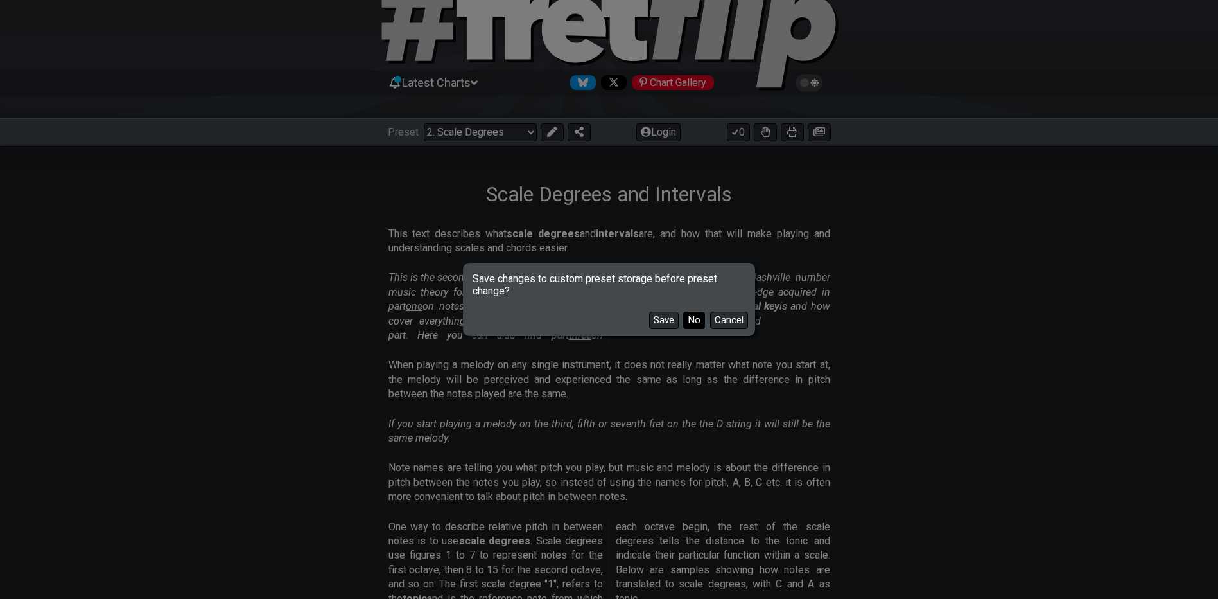
click at [690, 320] on button "No" at bounding box center [694, 319] width 22 height 17
select select "/harmonizing-scales"
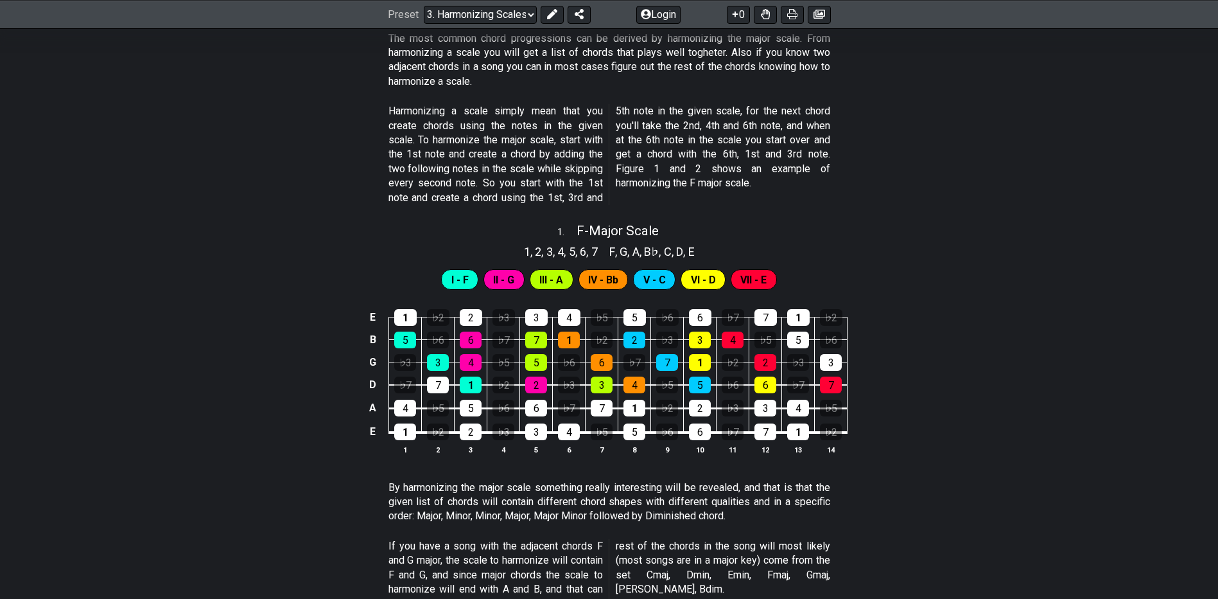
scroll to position [385, 0]
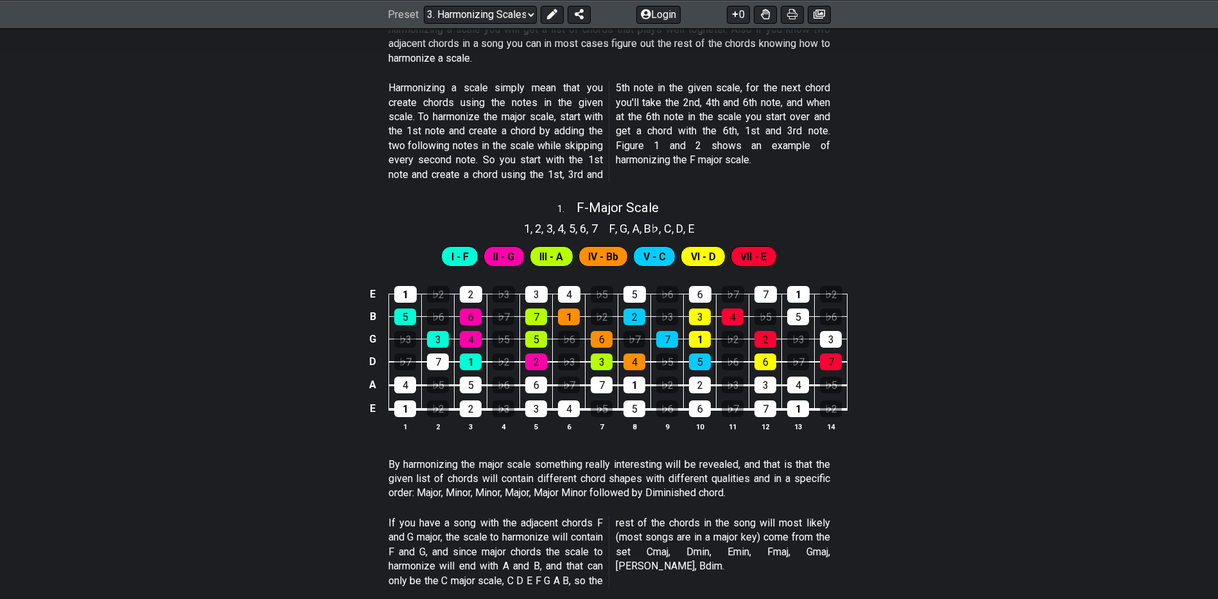
click at [453, 252] on span "I - F" at bounding box center [459, 256] width 17 height 19
click at [503, 254] on span "II - G" at bounding box center [503, 256] width 21 height 19
click at [591, 254] on span "IV - Bb" at bounding box center [603, 256] width 30 height 19
click at [683, 254] on div "I - F II - G III - A IV - Bb V - C VI - D VII - E" at bounding box center [609, 256] width 340 height 26
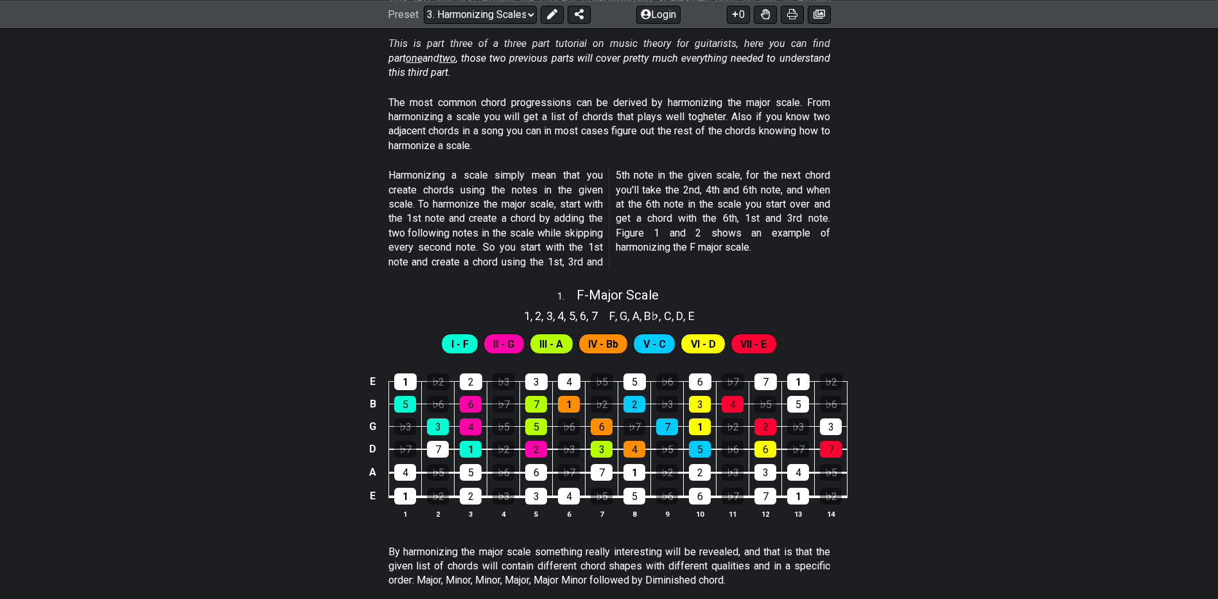
scroll to position [320, 0]
